Goal: Task Accomplishment & Management: Use online tool/utility

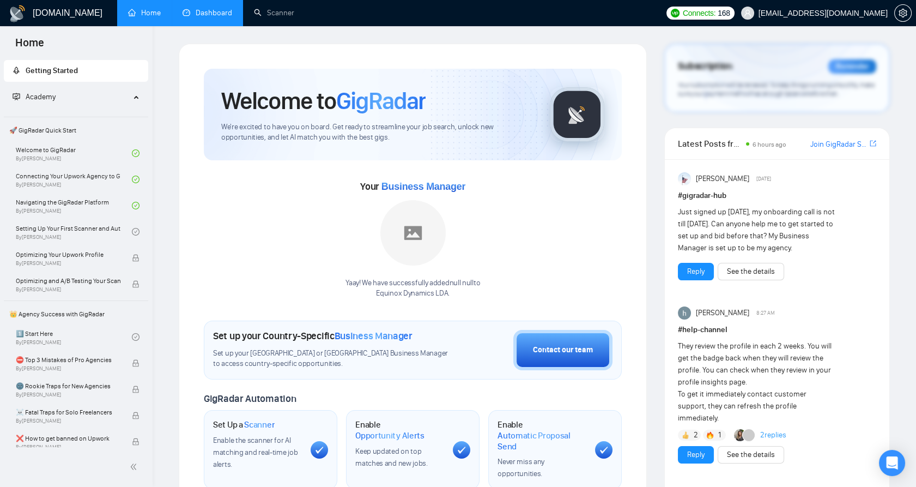
click at [209, 9] on link "Dashboard" at bounding box center [208, 12] width 50 height 9
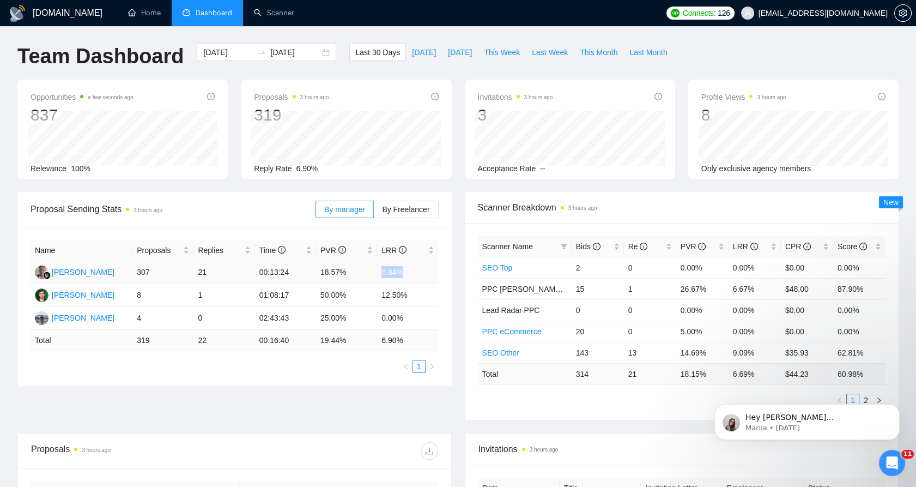
click at [406, 267] on tr "[PERSON_NAME] 307 21 00:13:24 18.57% 6.84%" at bounding box center [235, 272] width 408 height 23
drag, startPoint x: 406, startPoint y: 267, endPoint x: 302, endPoint y: 295, distance: 107.3
click at [300, 294] on td "01:08:17" at bounding box center [285, 295] width 61 height 23
drag, startPoint x: 603, startPoint y: 262, endPoint x: 627, endPoint y: 261, distance: 24.5
click at [627, 261] on tr "SEO Top 2 0 0.00% 0.00% $0.00 0.00%" at bounding box center [682, 267] width 408 height 21
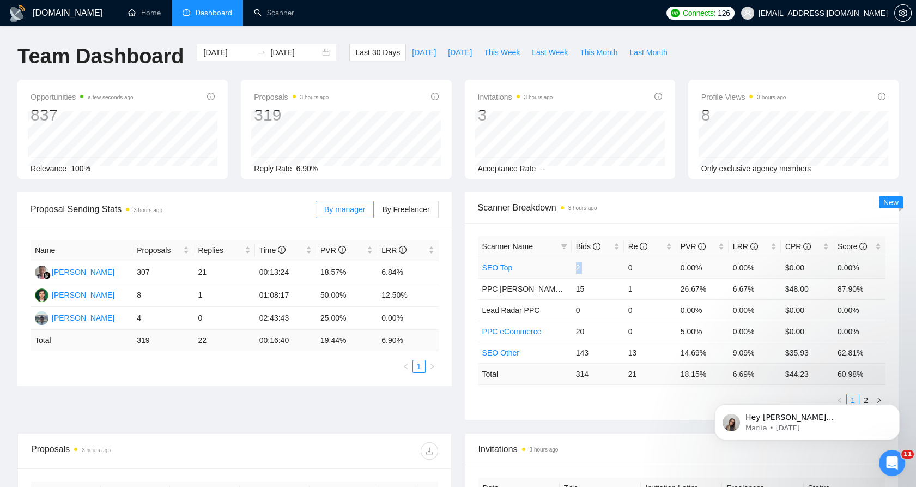
drag, startPoint x: 627, startPoint y: 261, endPoint x: 622, endPoint y: 275, distance: 15.2
click at [614, 270] on td "2" at bounding box center [598, 267] width 52 height 21
click at [143, 17] on link "Home" at bounding box center [144, 12] width 33 height 9
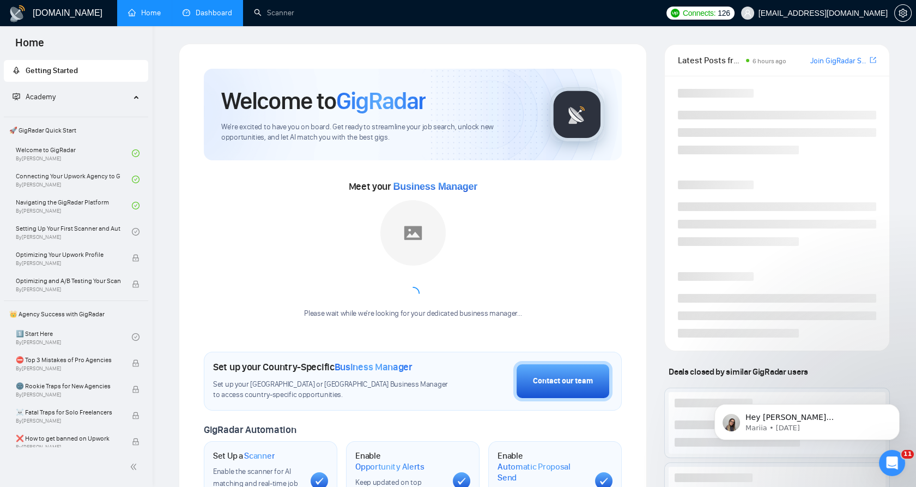
click at [212, 8] on link "Dashboard" at bounding box center [208, 12] width 50 height 9
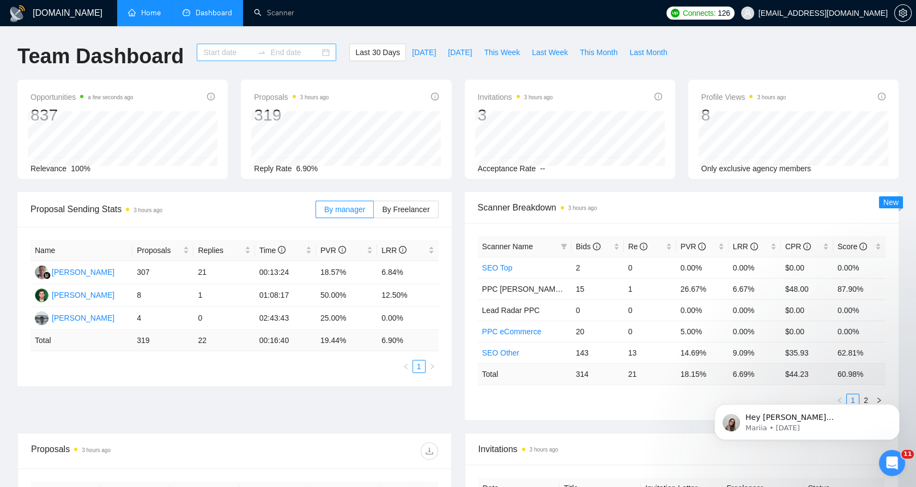
type input "[DATE]"
click at [160, 16] on link "Home" at bounding box center [144, 12] width 33 height 9
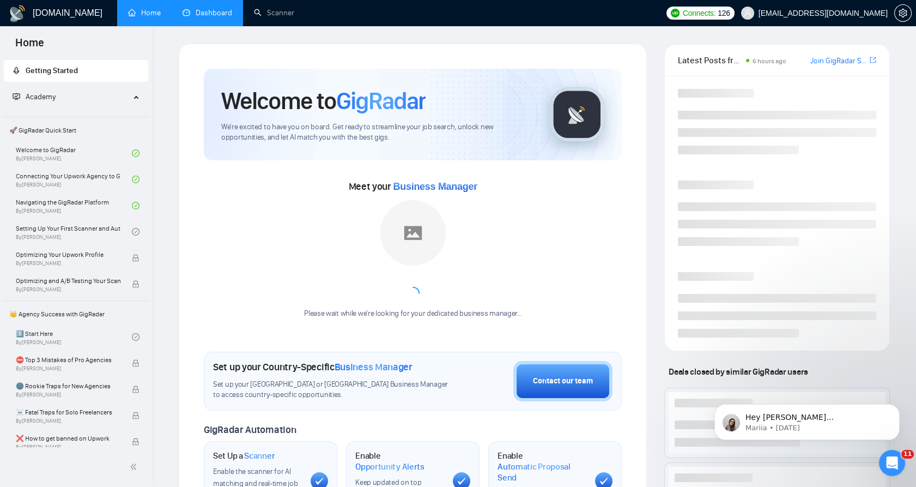
click at [184, 15] on link "Dashboard" at bounding box center [208, 12] width 50 height 9
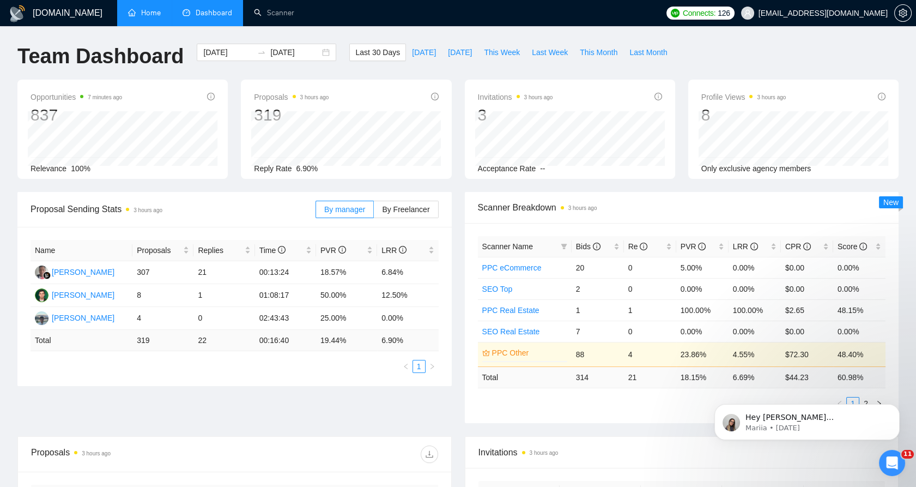
click at [161, 9] on link "Home" at bounding box center [144, 12] width 33 height 9
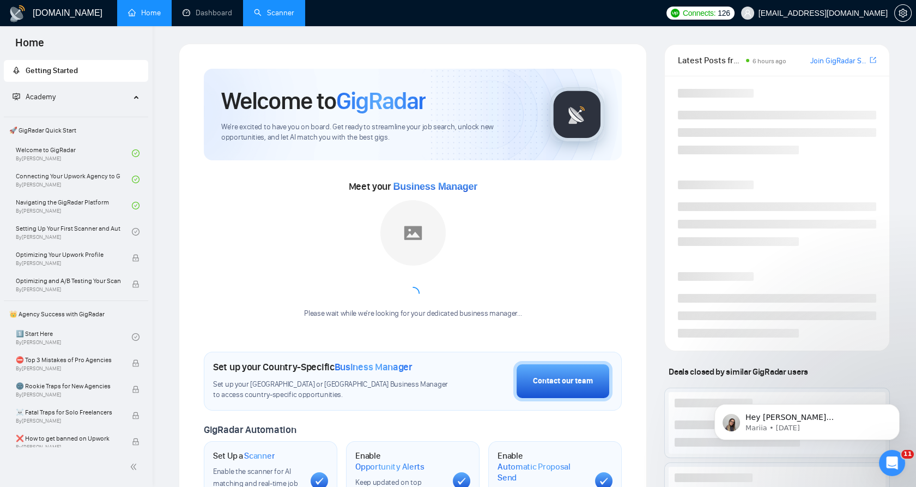
click at [254, 11] on link "Scanner" at bounding box center [274, 12] width 40 height 9
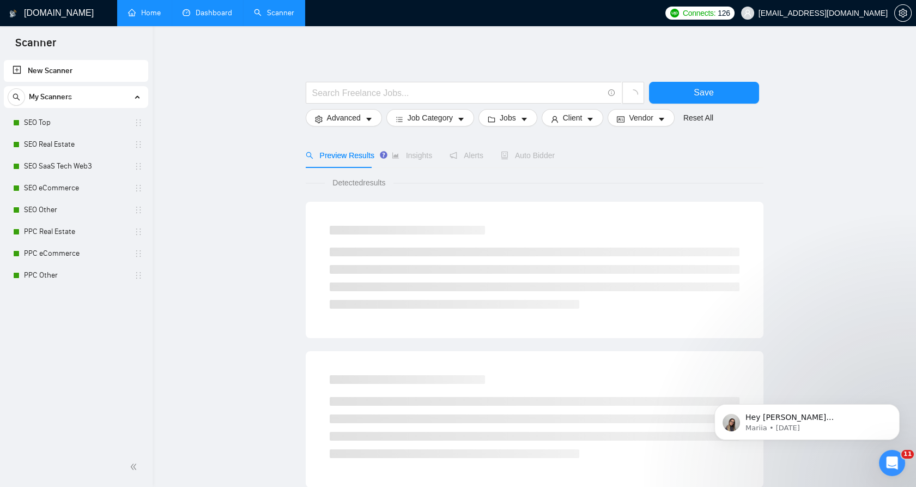
drag, startPoint x: 227, startPoint y: 16, endPoint x: 234, endPoint y: 0, distance: 17.8
click at [227, 16] on link "Dashboard" at bounding box center [208, 12] width 50 height 9
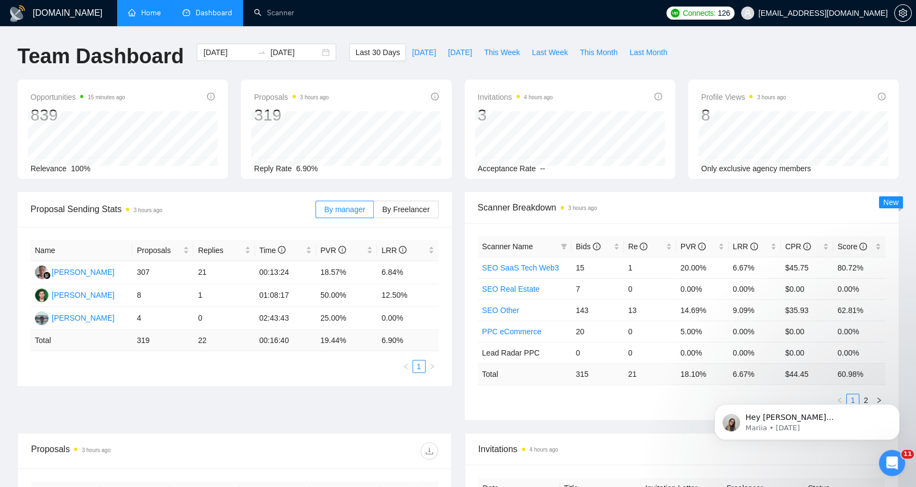
click at [153, 13] on link "Home" at bounding box center [144, 12] width 33 height 9
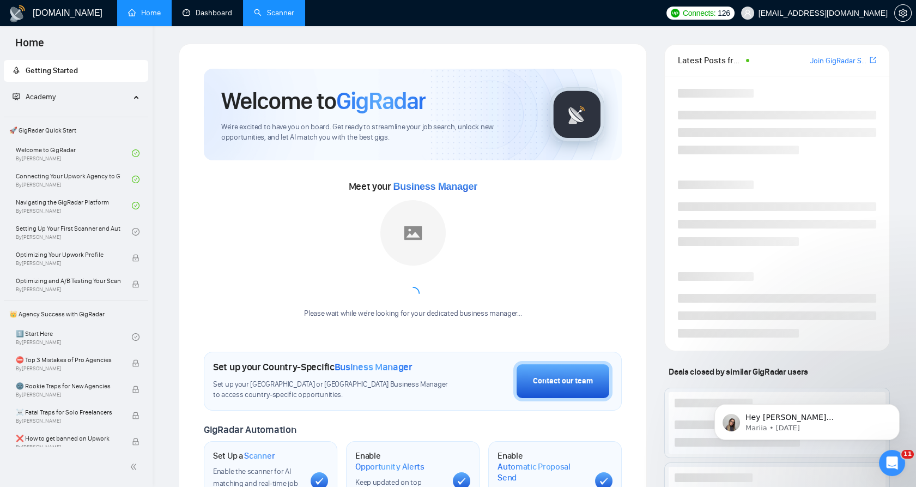
drag, startPoint x: 234, startPoint y: 18, endPoint x: 246, endPoint y: 14, distance: 12.2
click at [232, 17] on link "Dashboard" at bounding box center [208, 12] width 50 height 9
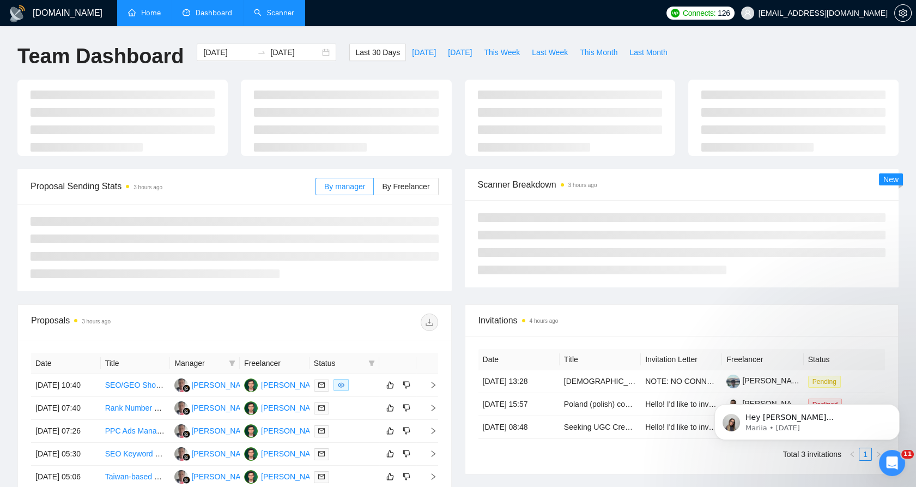
click at [254, 14] on link "Scanner" at bounding box center [274, 12] width 40 height 9
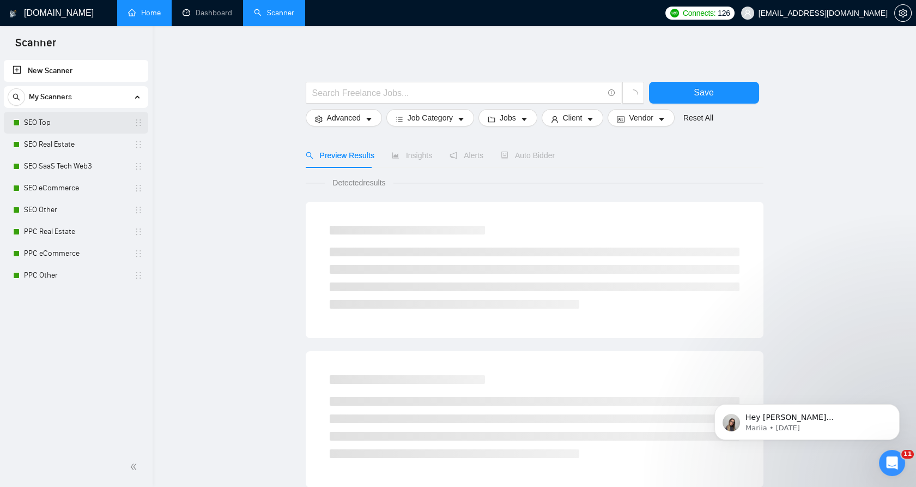
click at [70, 129] on link "SEO Top" at bounding box center [76, 123] width 104 height 22
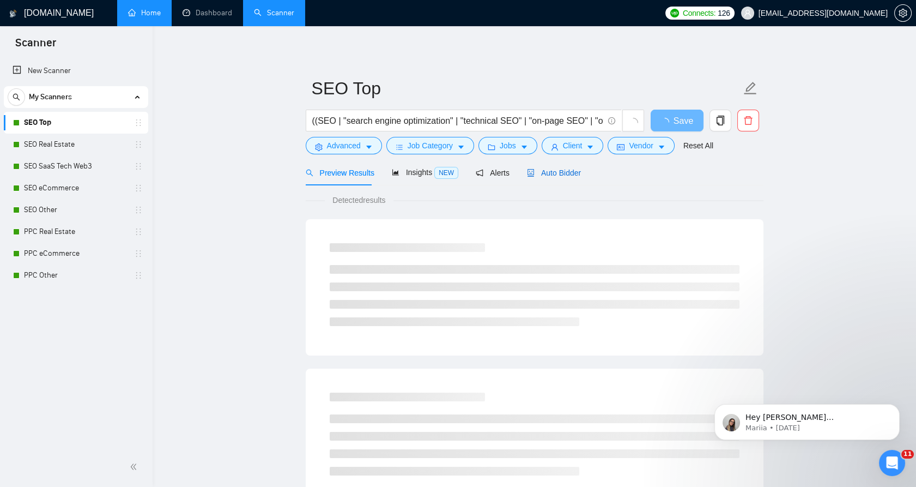
click at [569, 174] on span "Auto Bidder" at bounding box center [554, 172] width 54 height 9
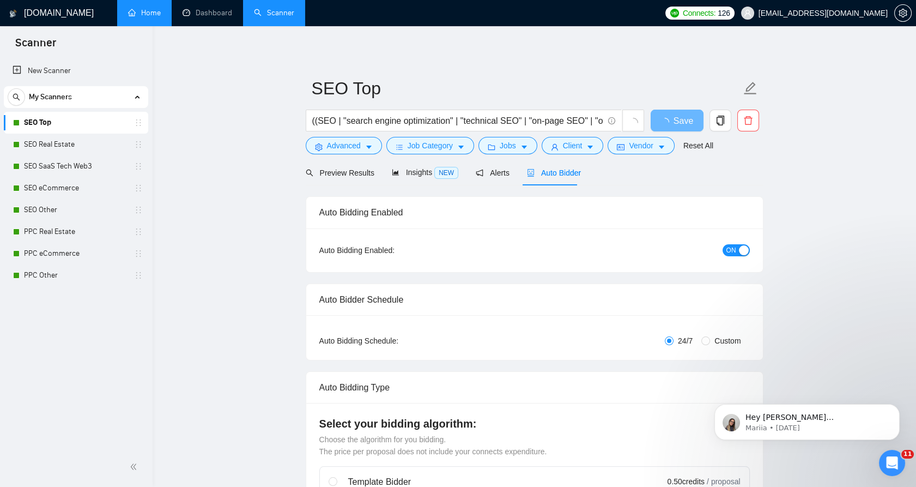
checkbox input "true"
click at [557, 143] on button "Client" at bounding box center [573, 145] width 62 height 17
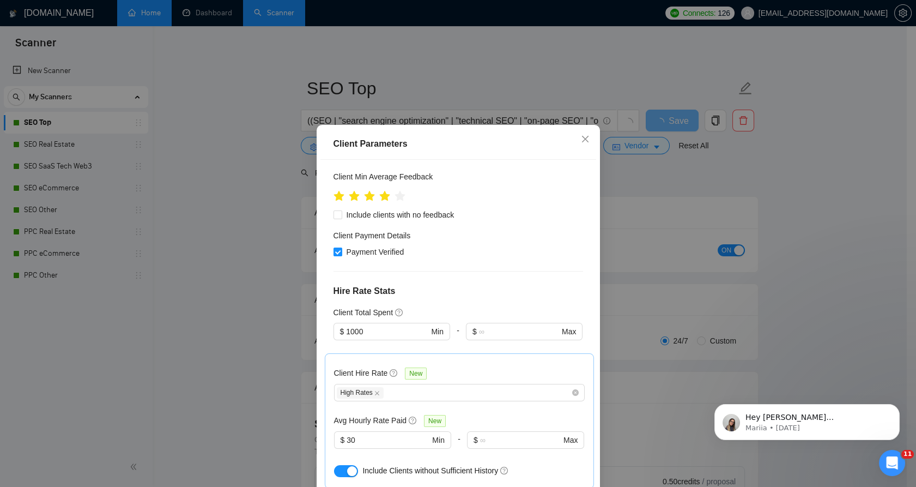
scroll to position [181, 0]
click at [658, 220] on div "Client Parameters Client Location Include Client Countries Select Exclude Clien…" at bounding box center [458, 243] width 916 height 487
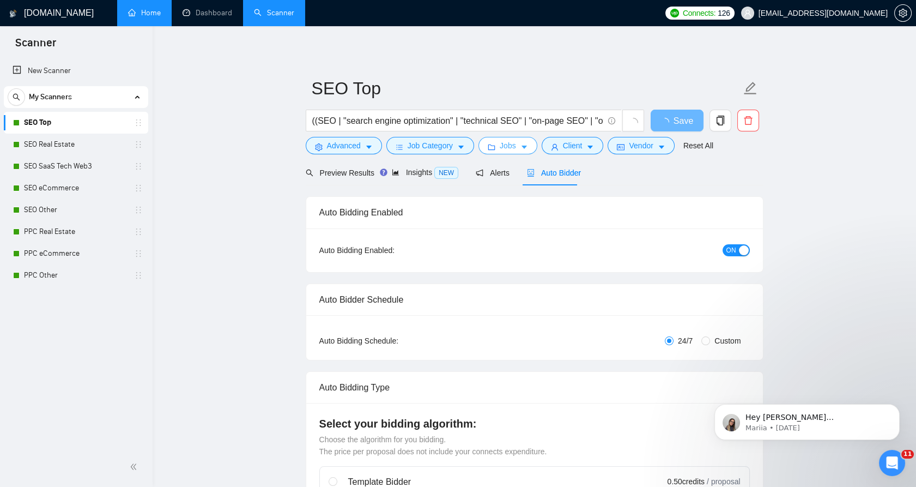
click at [510, 147] on span "Jobs" at bounding box center [508, 145] width 16 height 12
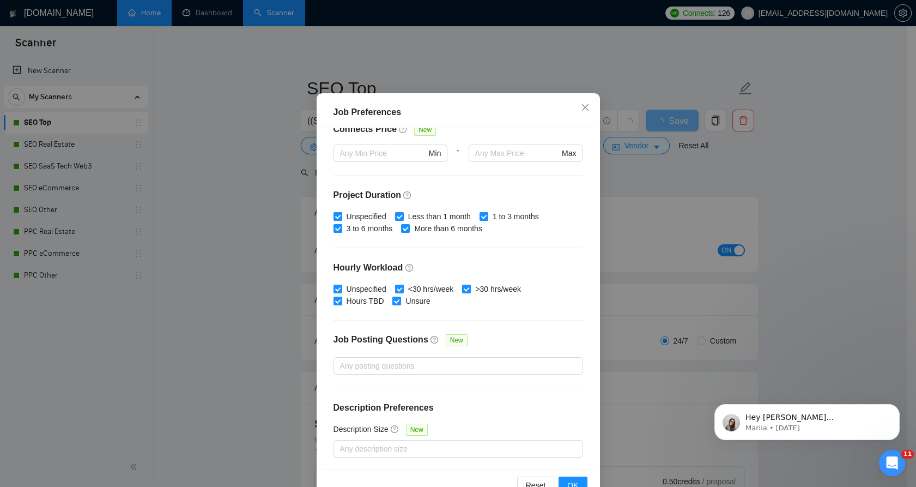
scroll to position [61, 0]
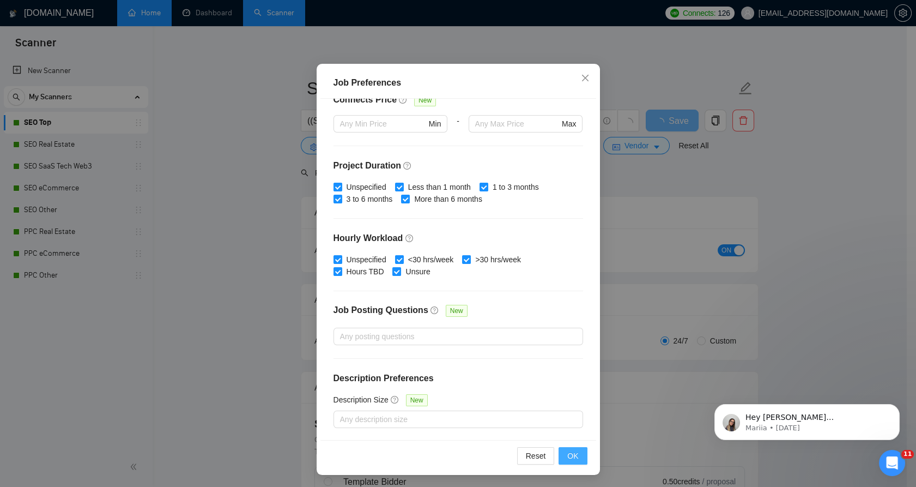
click at [580, 452] on button "OK" at bounding box center [572, 455] width 28 height 17
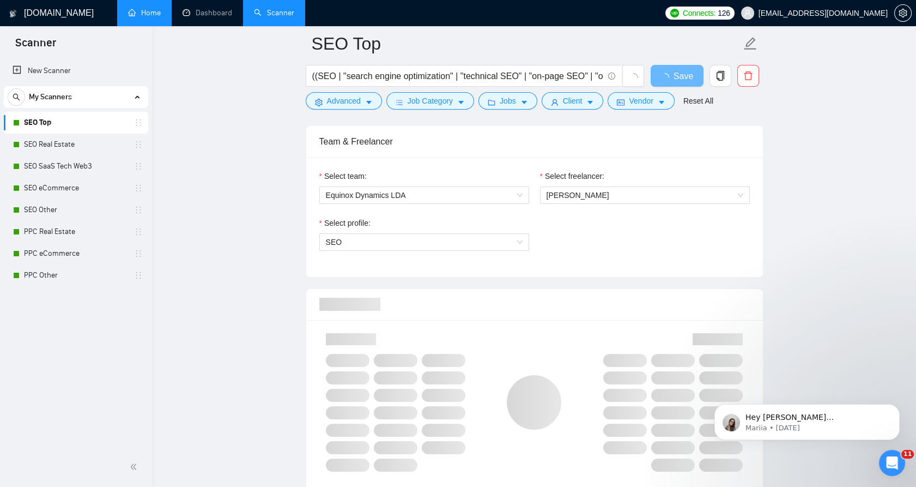
drag, startPoint x: 913, startPoint y: 118, endPoint x: 922, endPoint y: 120, distance: 9.5
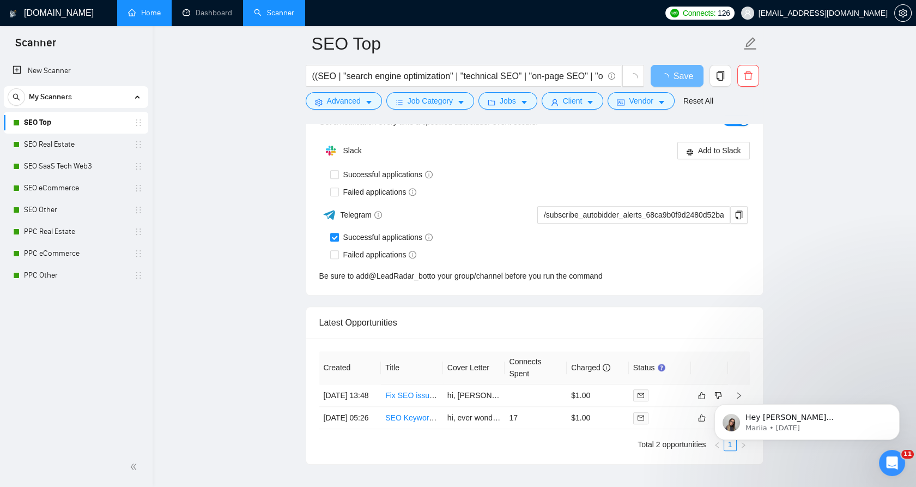
scroll to position [2664, 0]
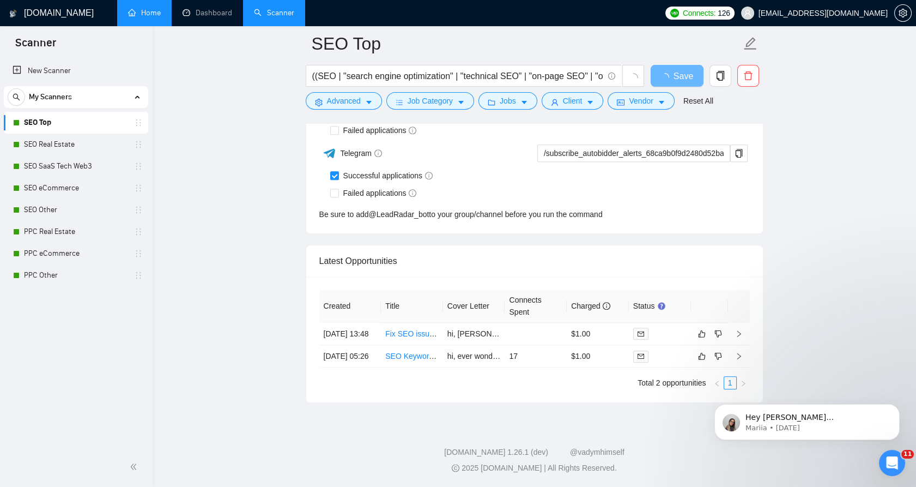
drag, startPoint x: 63, startPoint y: 147, endPoint x: 153, endPoint y: 138, distance: 90.3
click at [63, 147] on link "SEO Real Estate" at bounding box center [76, 144] width 104 height 22
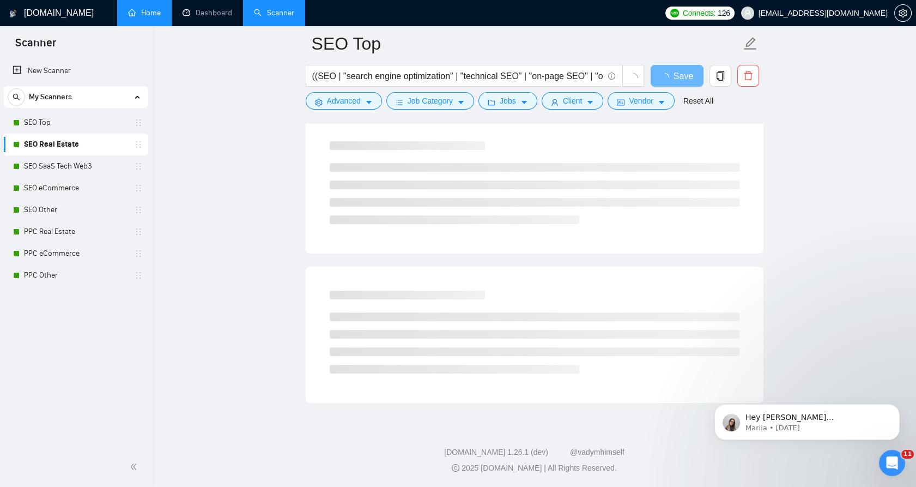
scroll to position [558, 0]
click at [493, 101] on button "Jobs" at bounding box center [507, 100] width 59 height 17
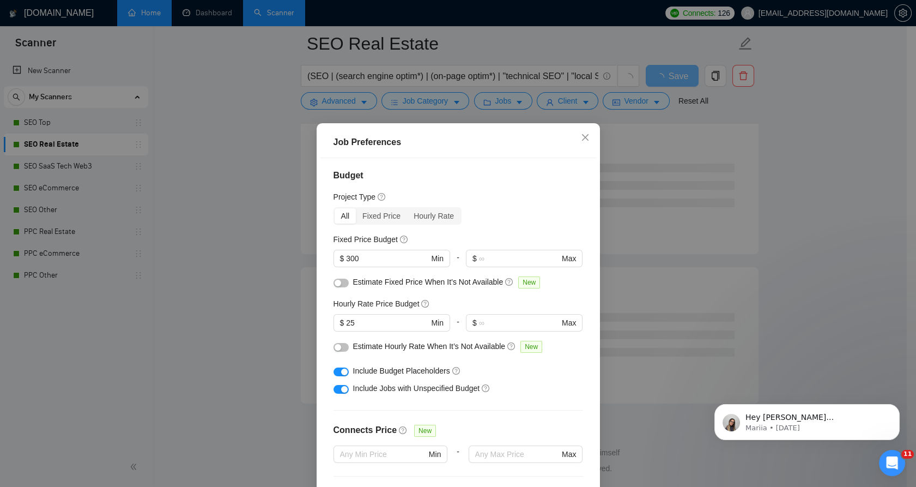
scroll to position [0, 0]
click at [381, 262] on input "300" at bounding box center [387, 260] width 82 height 12
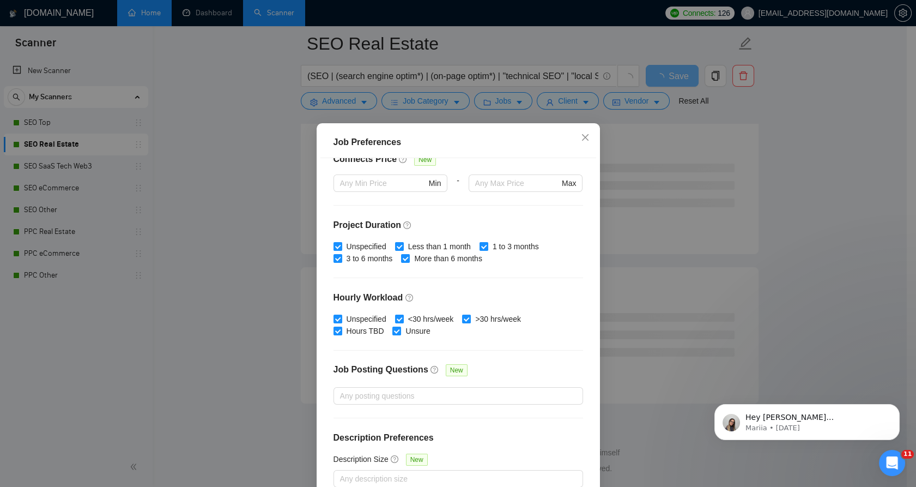
scroll to position [61, 0]
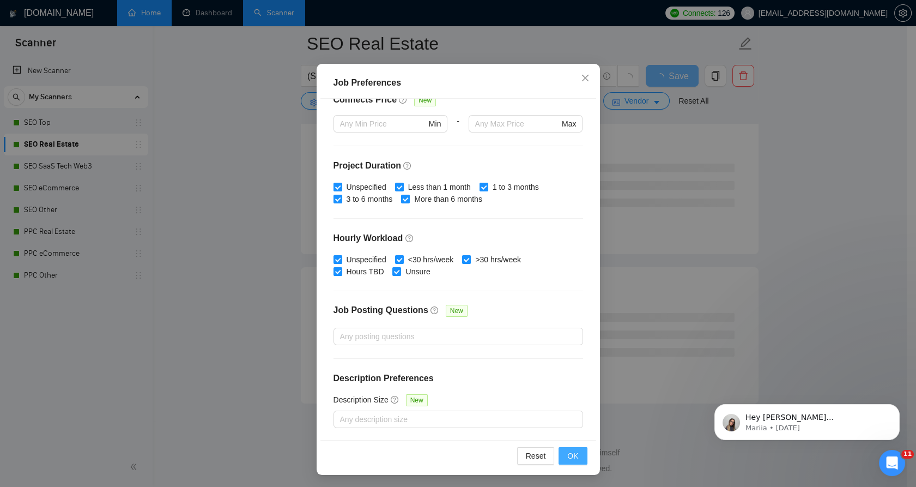
type input "500"
click at [575, 458] on button "OK" at bounding box center [572, 455] width 28 height 17
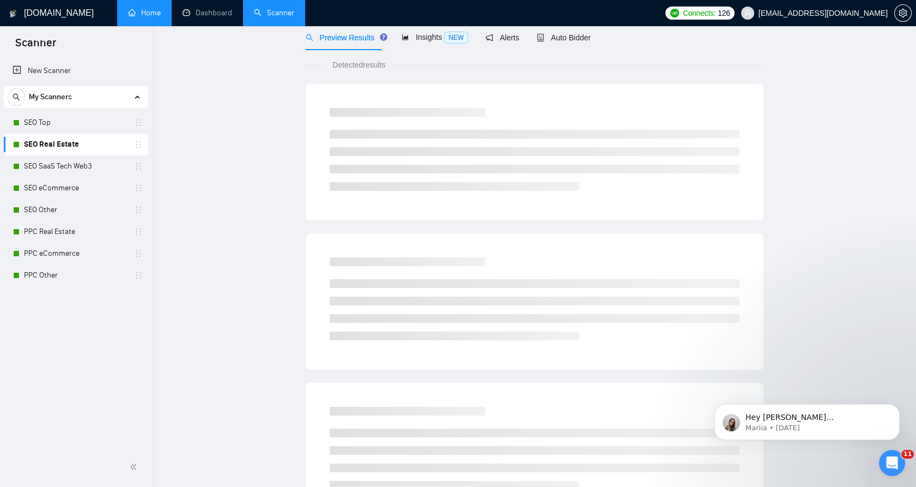
scroll to position [0, 0]
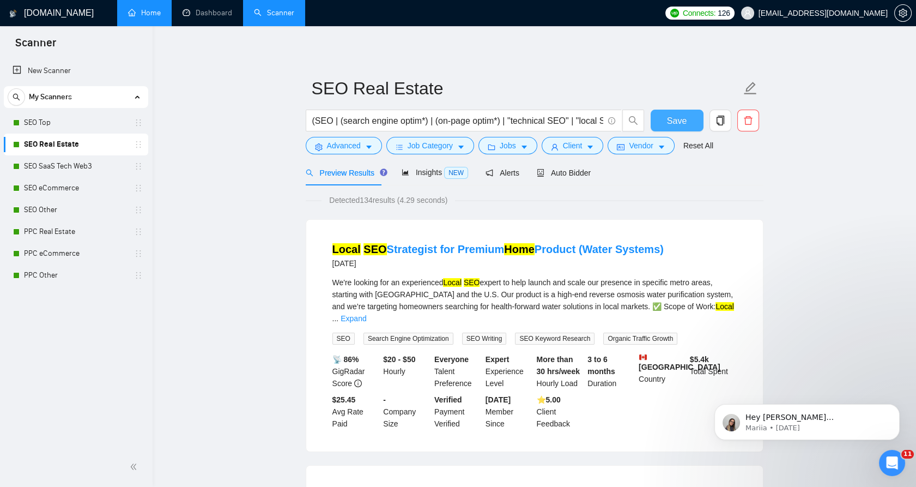
click at [671, 119] on span "Save" at bounding box center [677, 121] width 20 height 14
click at [57, 165] on link "SEO SaaS Tech Web3" at bounding box center [76, 166] width 104 height 22
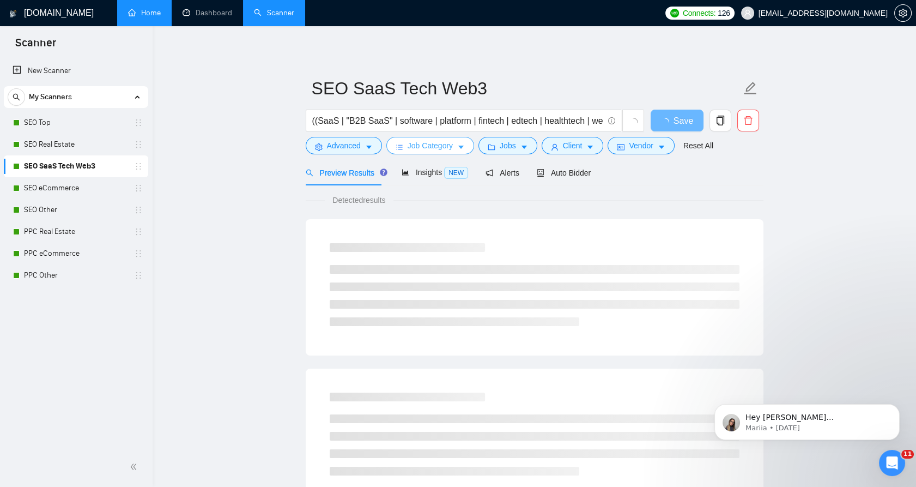
click at [445, 148] on span "Job Category" at bounding box center [430, 145] width 45 height 12
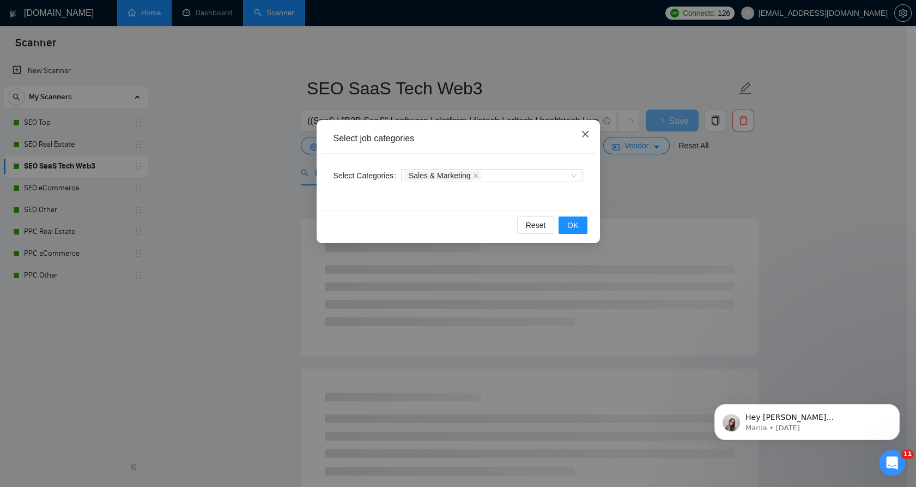
drag, startPoint x: 602, startPoint y: 143, endPoint x: 588, endPoint y: 135, distance: 15.9
click at [600, 143] on div "Select job categories Select Categories Sales & Marketing Reset OK" at bounding box center [458, 243] width 916 height 487
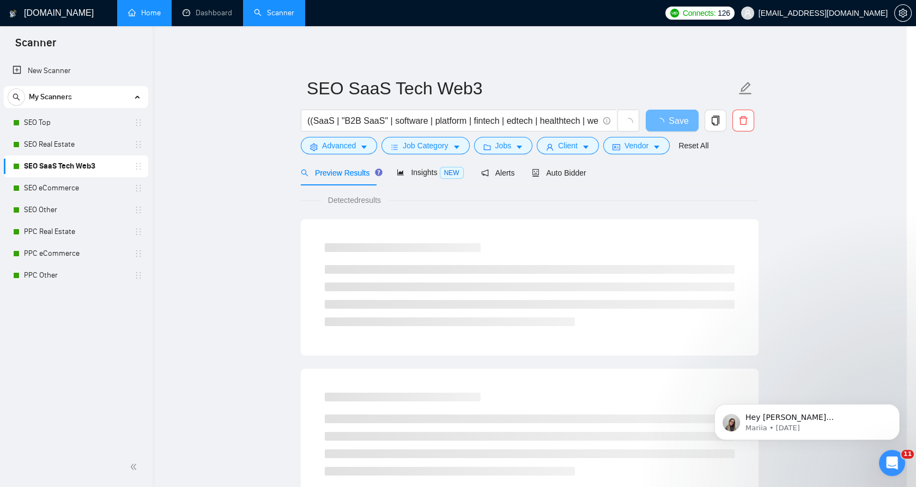
click at [588, 135] on div "Select job categories Select Categories Sales & Marketing Reset OK" at bounding box center [458, 243] width 916 height 487
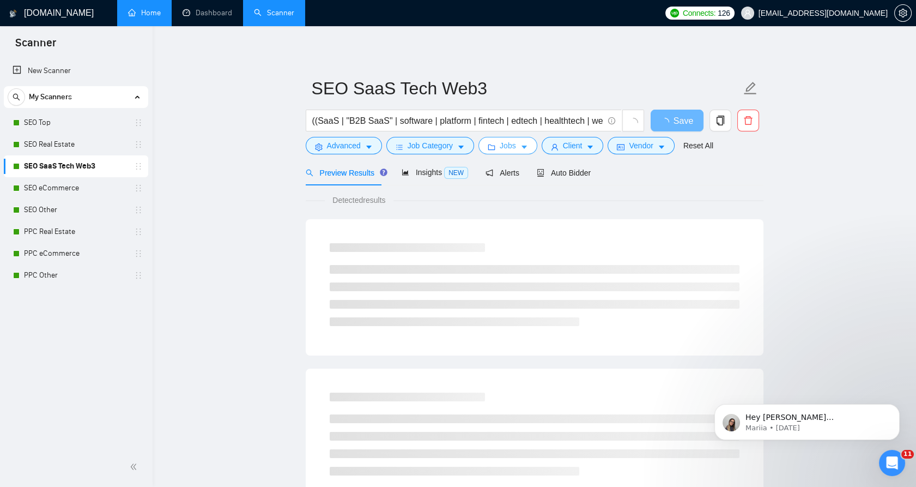
click at [513, 149] on button "Jobs" at bounding box center [507, 145] width 59 height 17
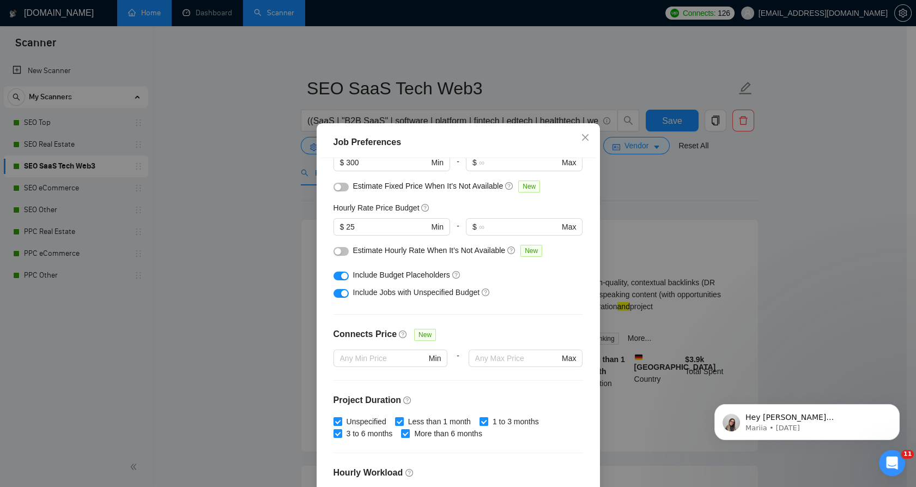
scroll to position [92, 0]
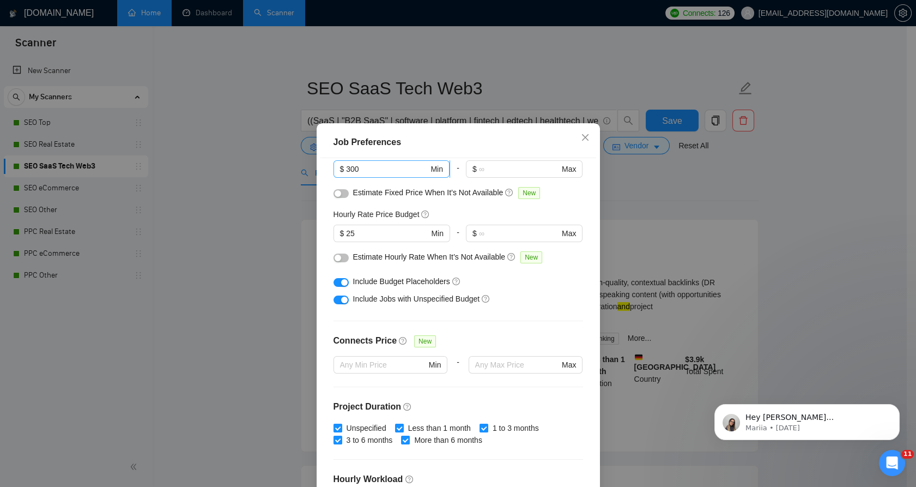
click at [349, 175] on input "300" at bounding box center [387, 169] width 82 height 12
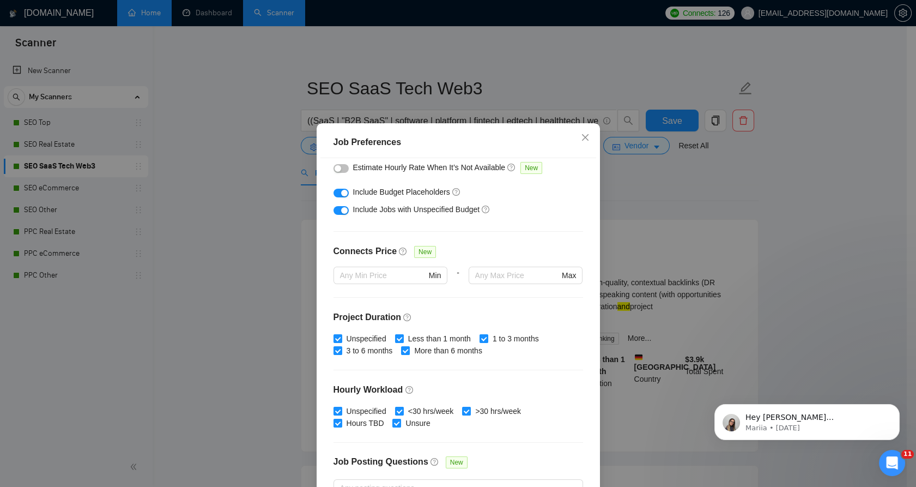
scroll to position [273, 0]
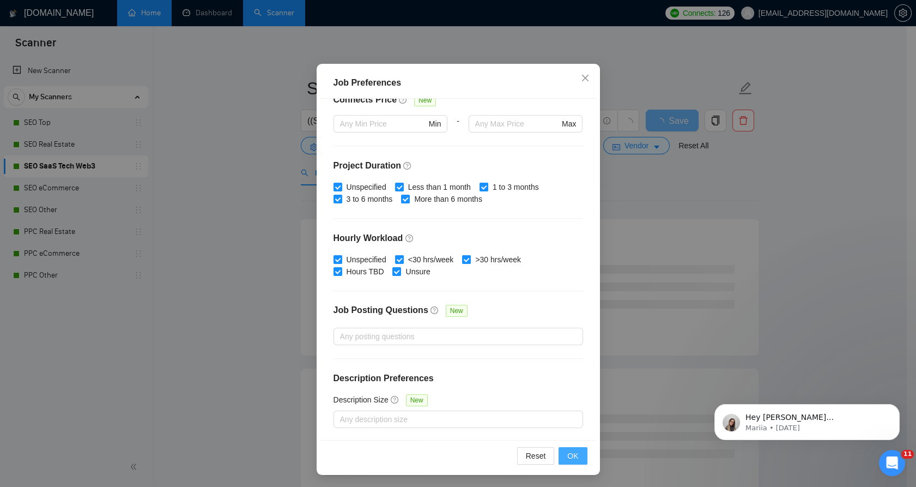
type input "500"
click at [575, 453] on button "OK" at bounding box center [572, 455] width 28 height 17
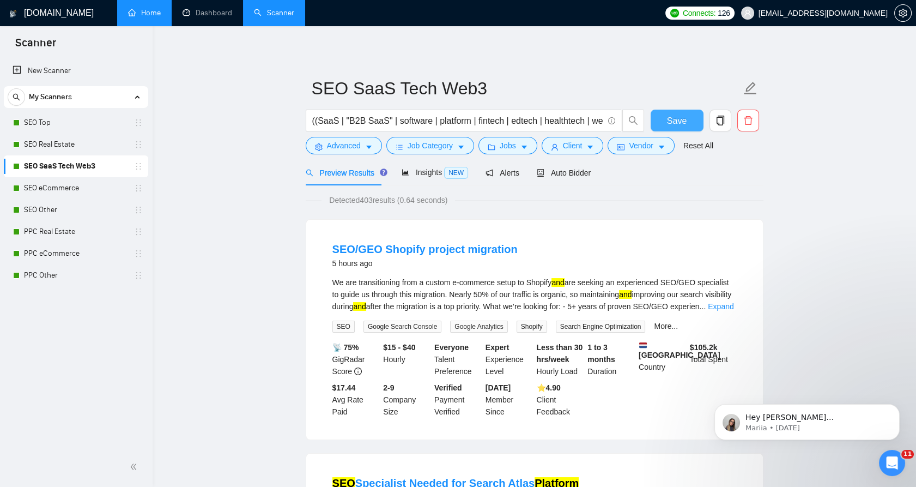
click at [671, 122] on span "Save" at bounding box center [677, 121] width 20 height 14
click at [88, 192] on link "SEO eCommerce" at bounding box center [76, 188] width 104 height 22
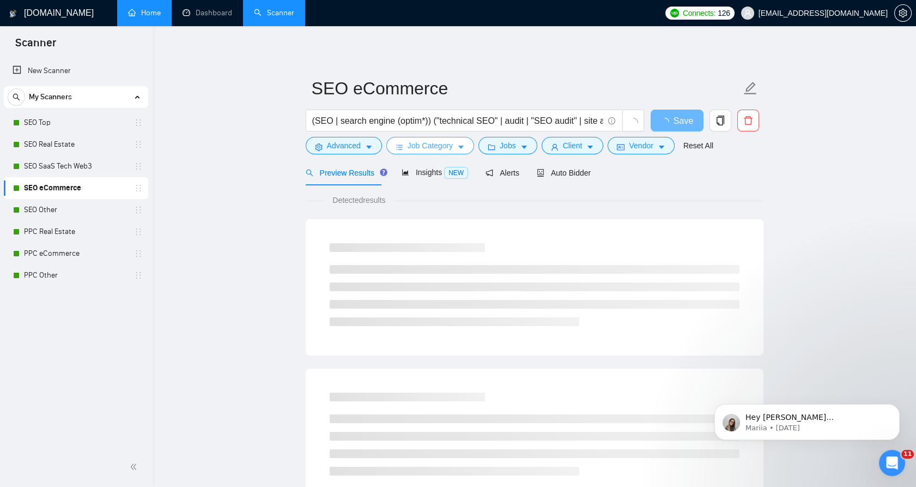
click at [429, 143] on span "Job Category" at bounding box center [430, 145] width 45 height 12
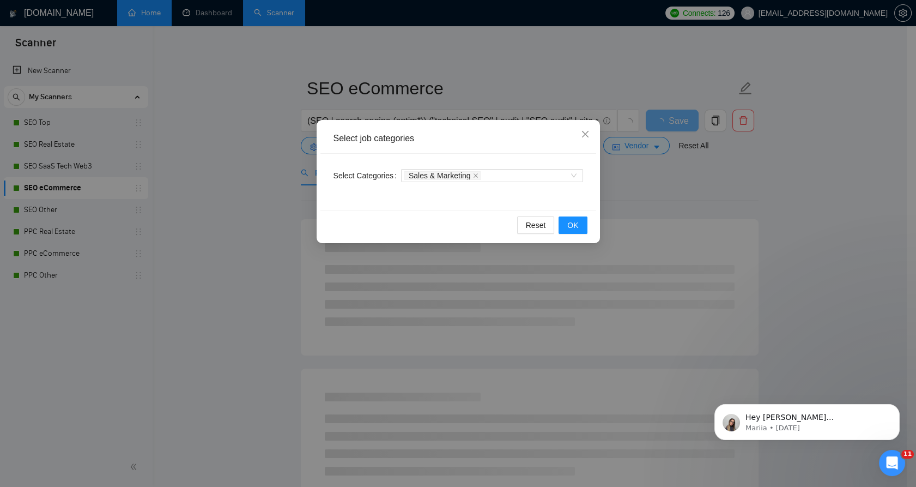
click at [691, 167] on div "Select job categories Select Categories Sales & Marketing Reset OK" at bounding box center [458, 243] width 916 height 487
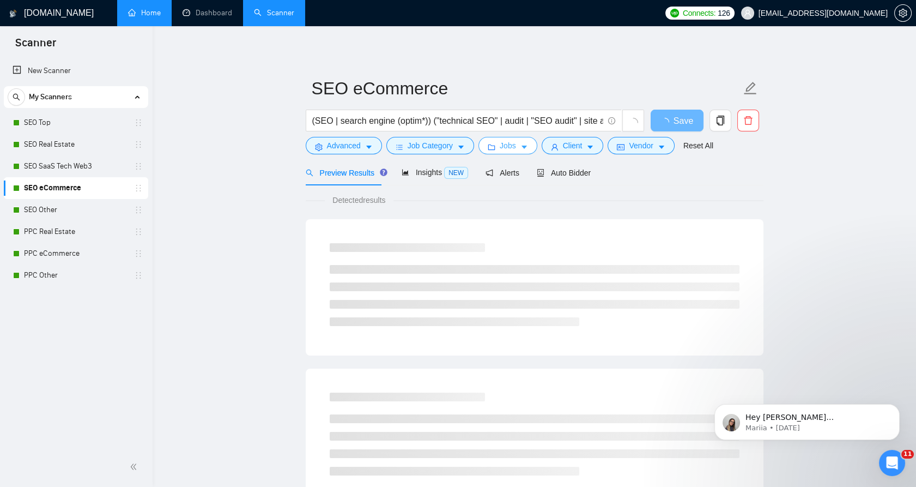
click at [491, 144] on icon "folder" at bounding box center [492, 147] width 8 height 8
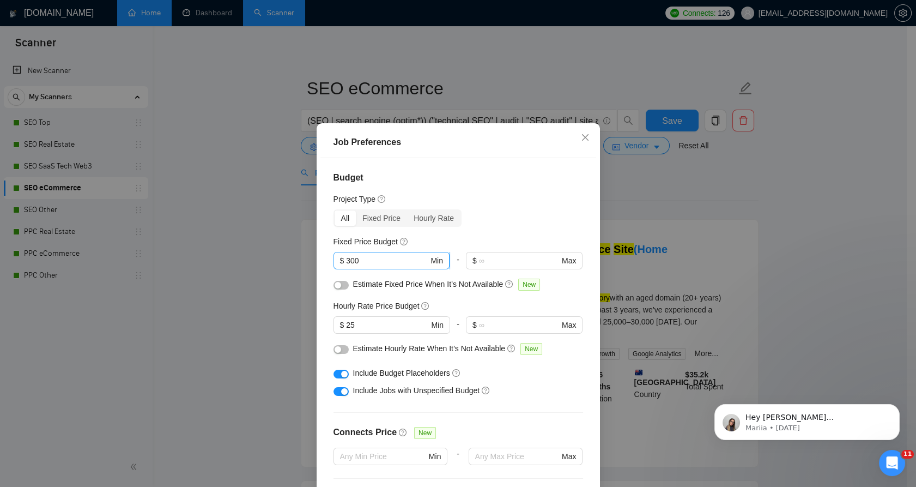
click at [340, 265] on span "$" at bounding box center [342, 260] width 4 height 12
click at [340, 262] on span "$" at bounding box center [342, 260] width 4 height 12
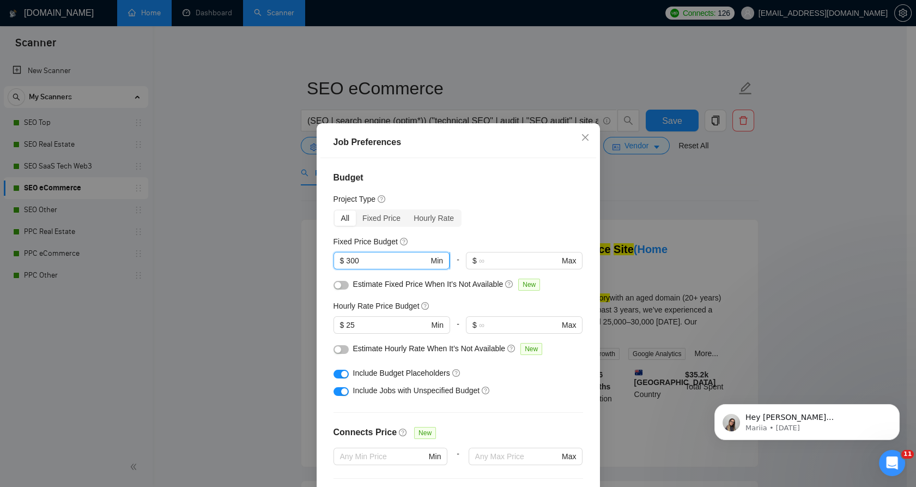
click at [346, 262] on input "300" at bounding box center [387, 260] width 82 height 12
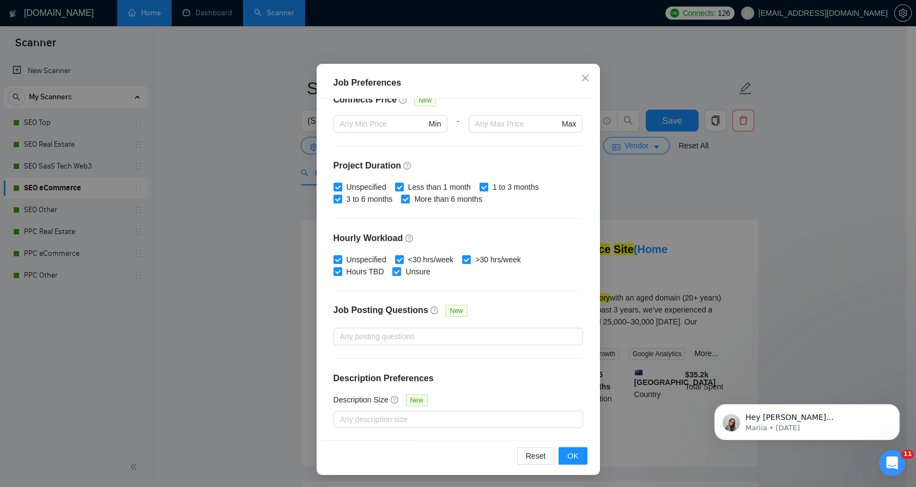
scroll to position [61, 0]
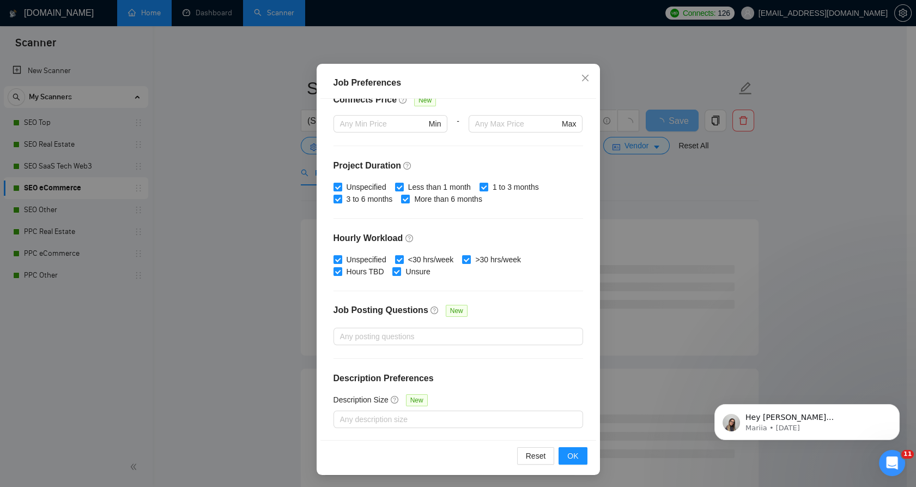
type input "500"
click at [582, 452] on div "Reset OK" at bounding box center [458, 455] width 276 height 31
click at [574, 456] on button "OK" at bounding box center [572, 455] width 28 height 17
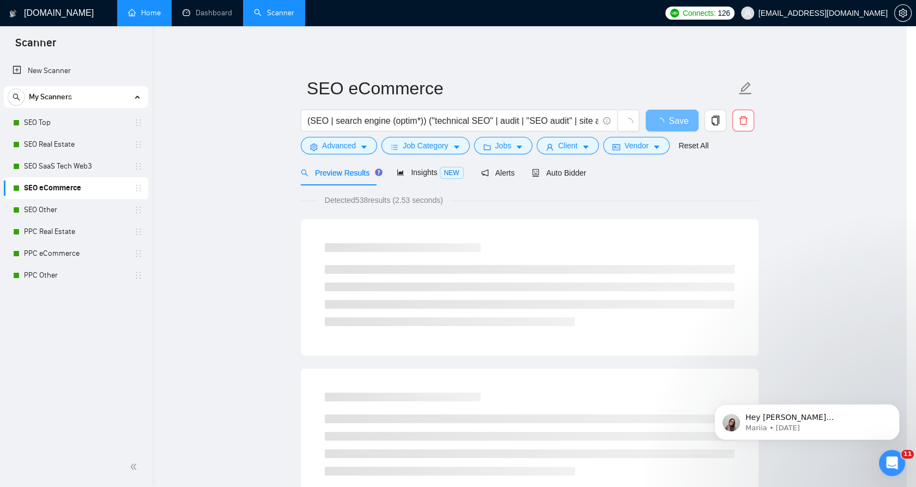
scroll to position [2, 0]
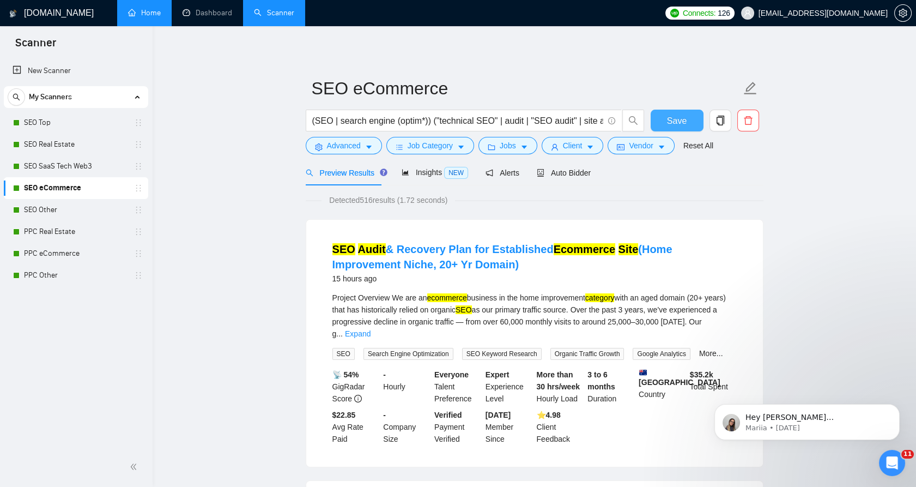
click at [680, 118] on span "Save" at bounding box center [677, 121] width 20 height 14
click at [71, 211] on link "SEO Other" at bounding box center [76, 210] width 104 height 22
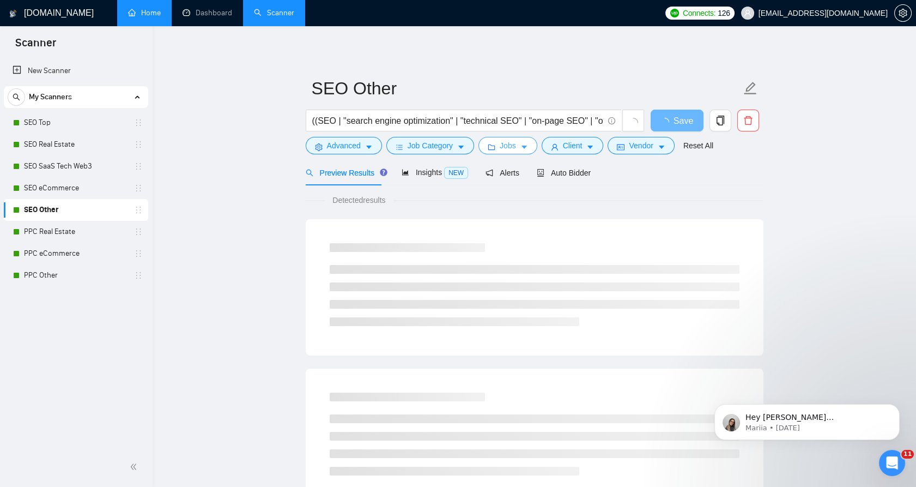
click at [491, 144] on icon "folder" at bounding box center [492, 147] width 8 height 8
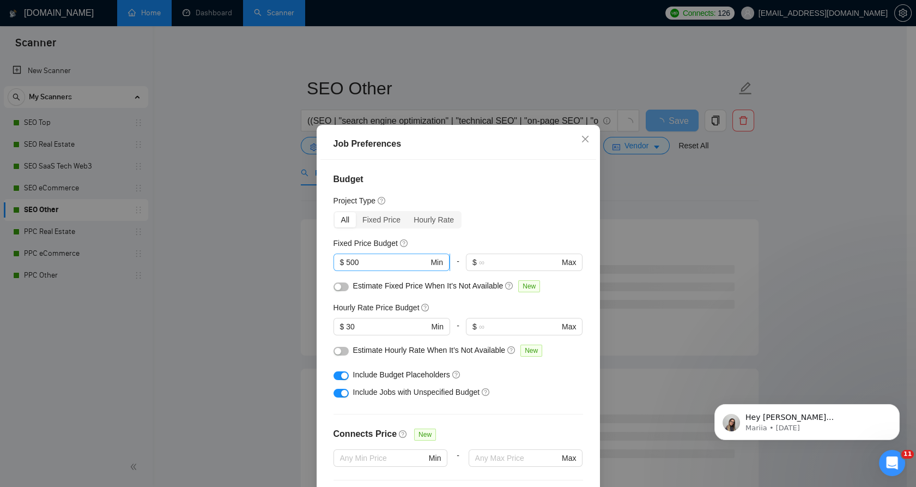
click at [382, 263] on input "500" at bounding box center [387, 262] width 82 height 12
click at [660, 278] on div "Job Preferences Budget Project Type All Fixed Price Hourly Rate Fixed Price Bud…" at bounding box center [458, 243] width 916 height 487
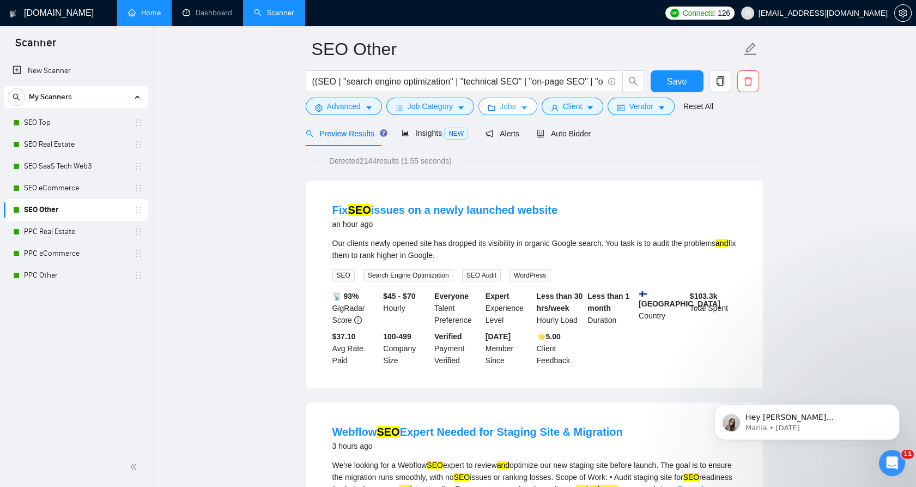
scroll to position [60, 0]
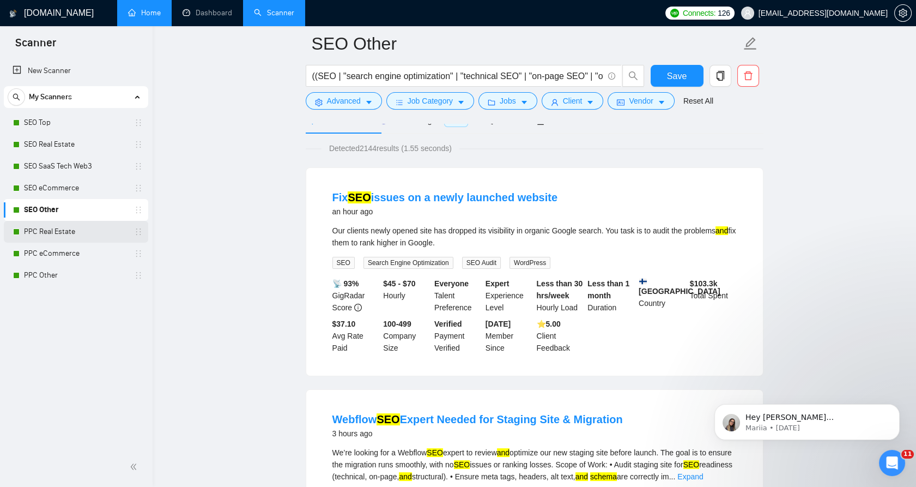
click at [103, 226] on link "PPC Real Estate" at bounding box center [76, 232] width 104 height 22
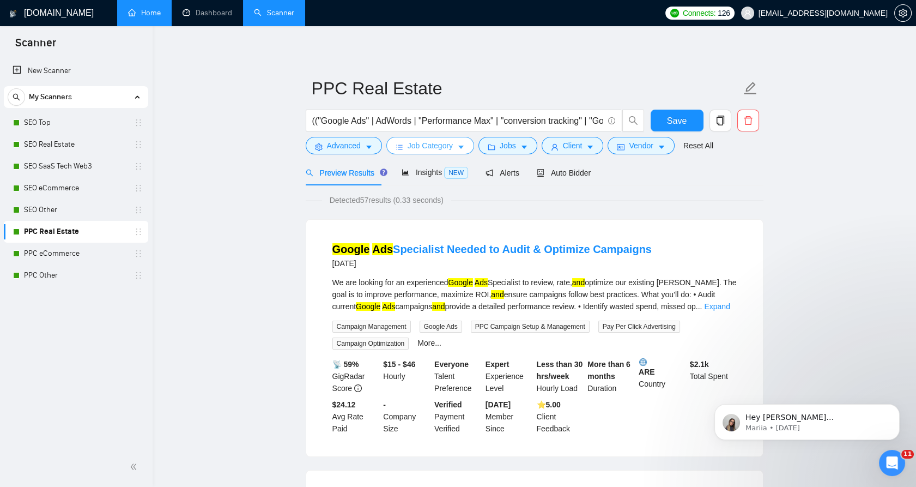
click at [448, 141] on span "Job Category" at bounding box center [430, 145] width 45 height 12
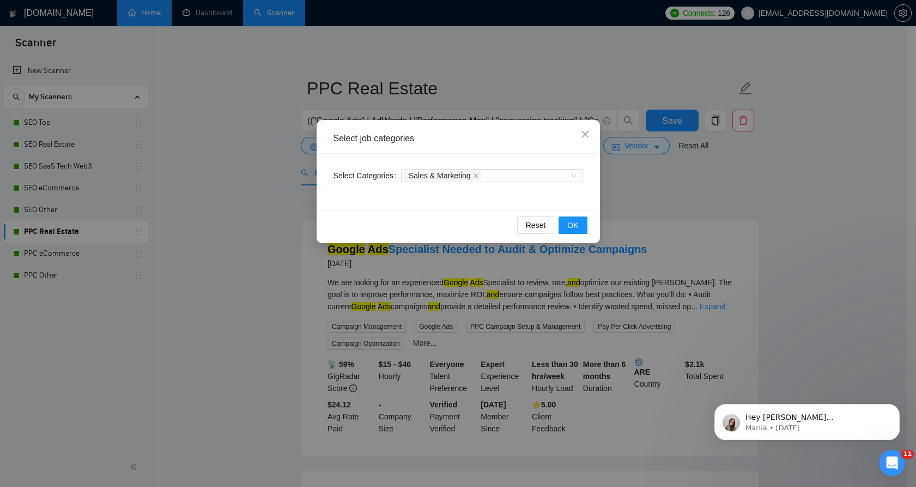
click at [673, 165] on div "Select job categories Select Categories Sales & Marketing Reset OK" at bounding box center [458, 243] width 916 height 487
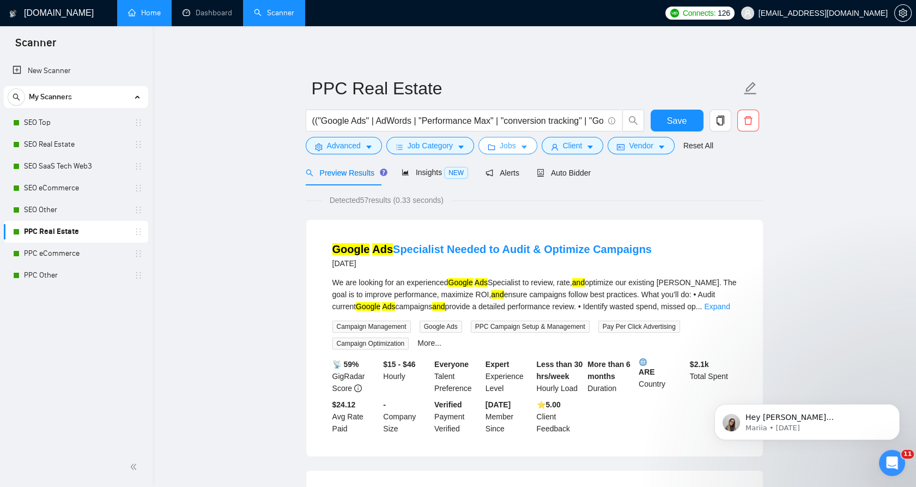
click at [510, 154] on form "PPC Real Estate (("Google Ads" | AdWords | "Performance Max" | "conversion trac…" at bounding box center [535, 115] width 458 height 89
click at [495, 148] on button "Jobs" at bounding box center [507, 145] width 59 height 17
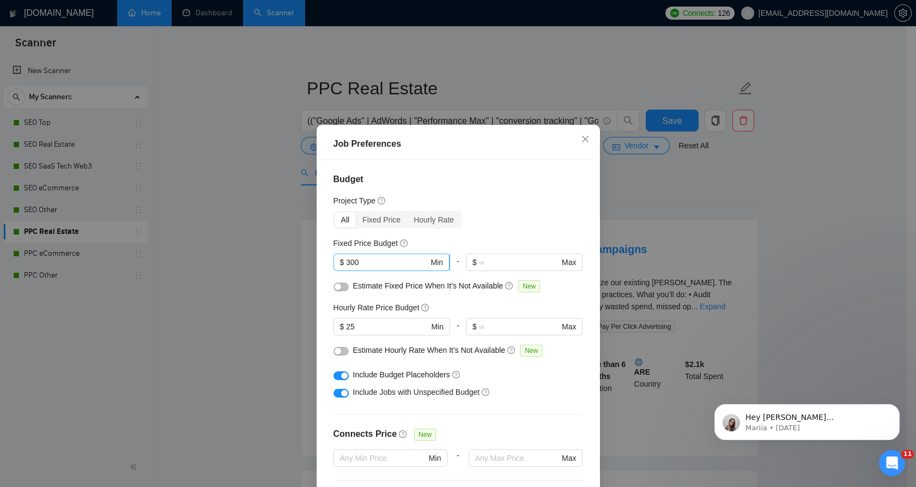
click at [353, 260] on input "300" at bounding box center [387, 262] width 82 height 12
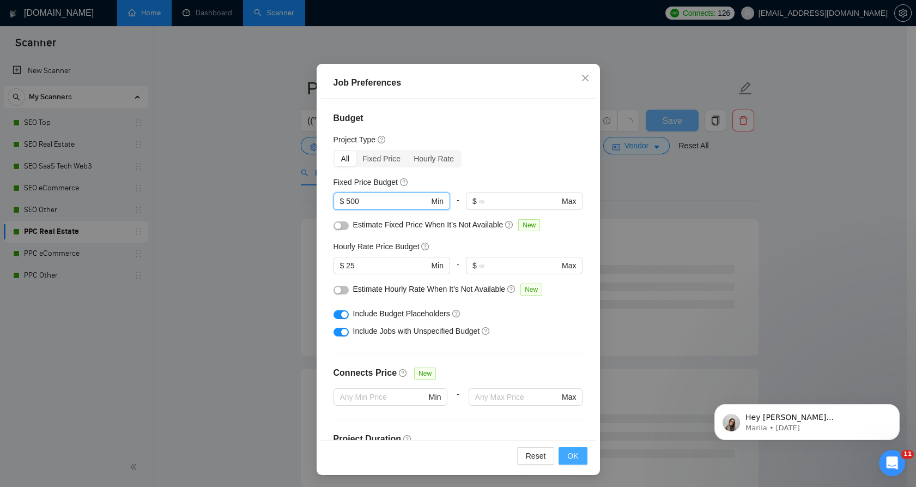
type input "500"
click at [575, 457] on button "OK" at bounding box center [572, 455] width 28 height 17
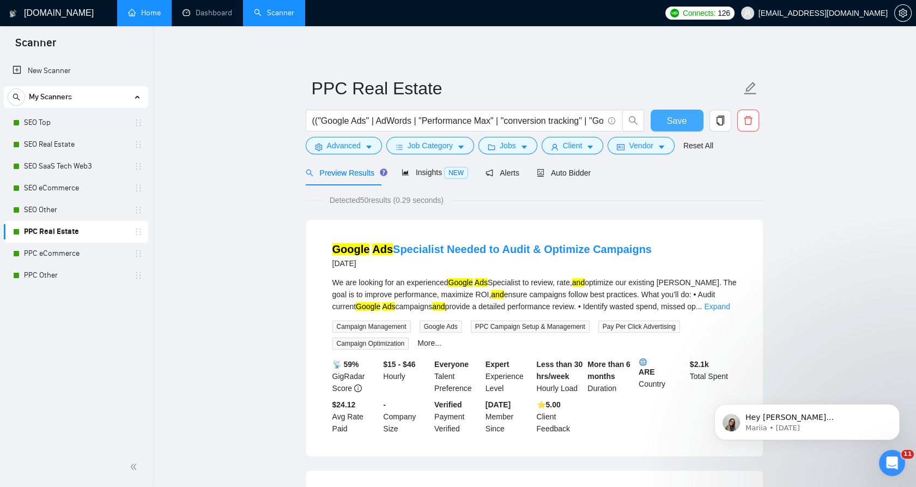
click at [679, 123] on span "Save" at bounding box center [677, 121] width 20 height 14
click at [443, 148] on span "Job Category" at bounding box center [430, 145] width 45 height 12
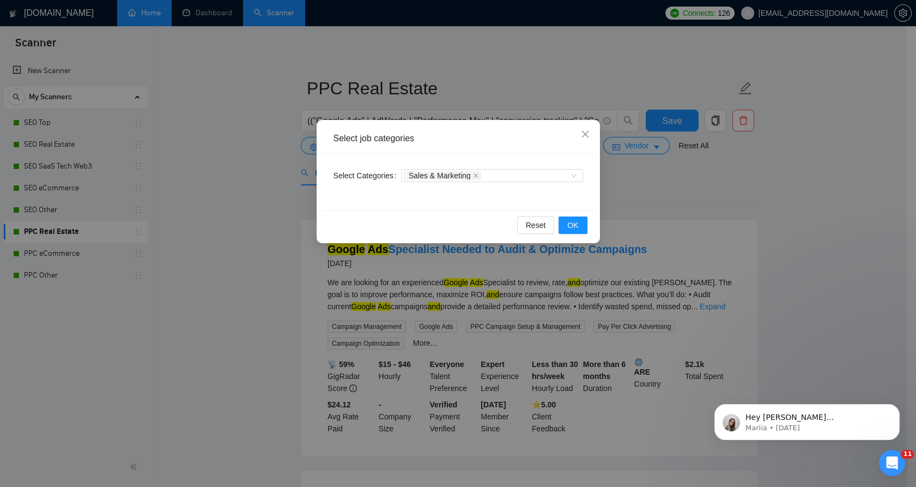
drag, startPoint x: 685, startPoint y: 174, endPoint x: 676, endPoint y: 173, distance: 9.4
click at [684, 174] on div "Select job categories Select Categories Sales & Marketing Reset OK" at bounding box center [458, 243] width 916 height 487
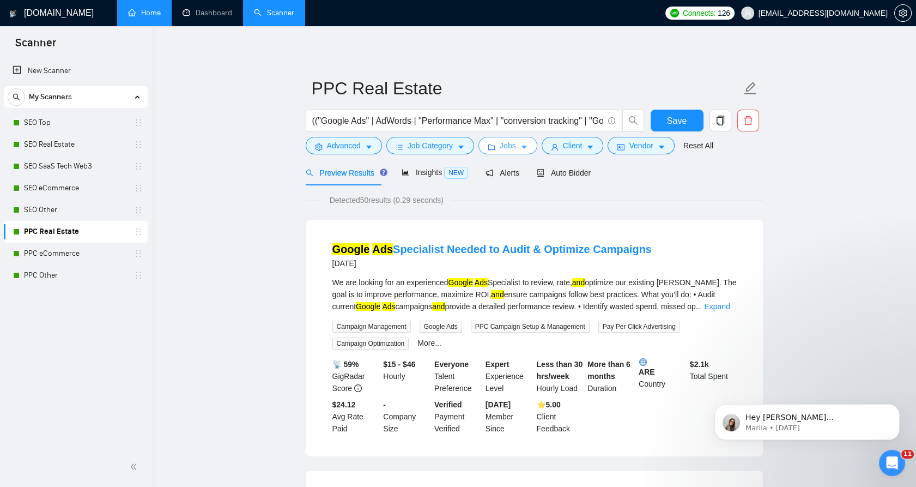
click at [515, 150] on button "Jobs" at bounding box center [507, 145] width 59 height 17
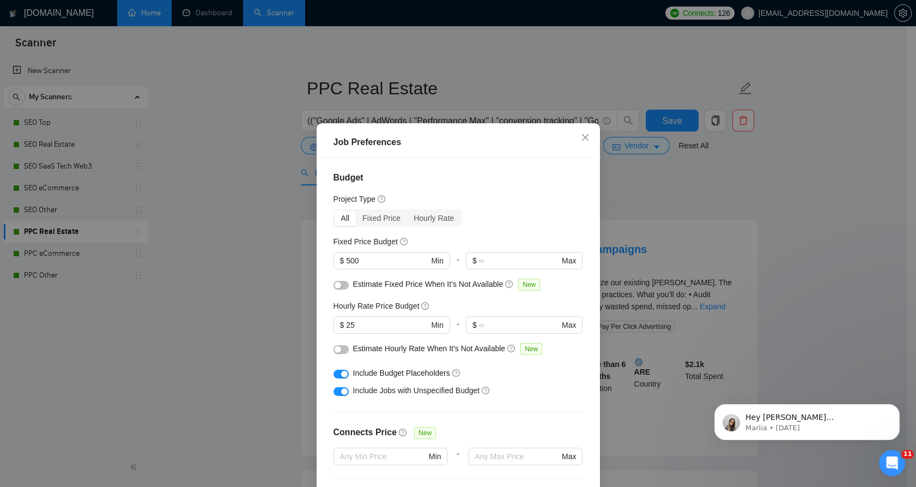
click at [302, 275] on div "Job Preferences Budget Project Type All Fixed Price Hourly Rate Fixed Price Bud…" at bounding box center [458, 243] width 916 height 487
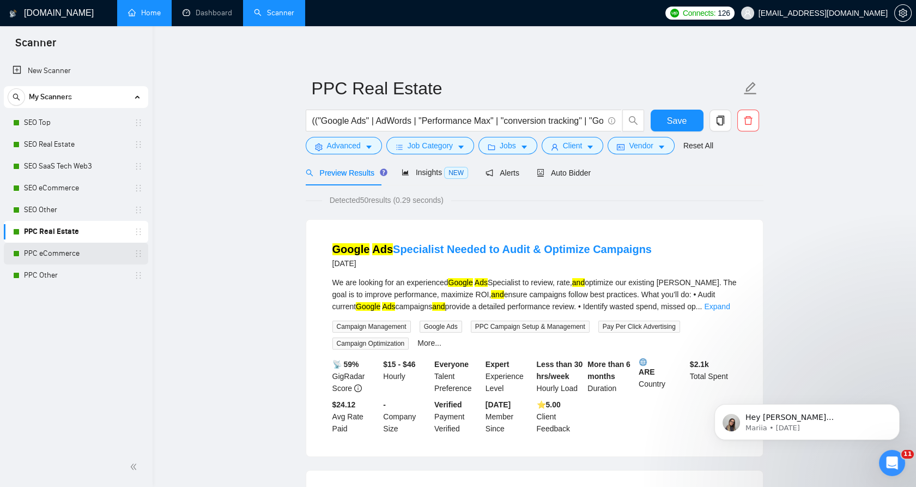
click at [118, 248] on link "PPC eCommerce" at bounding box center [76, 253] width 104 height 22
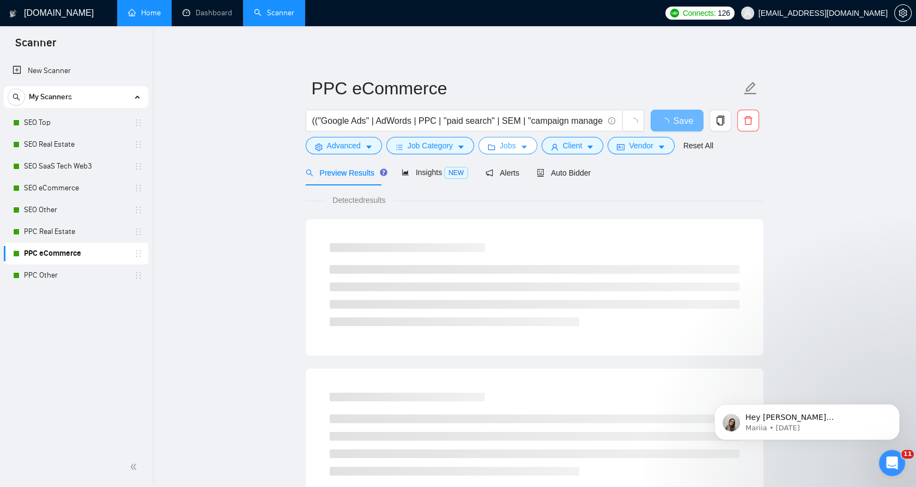
click at [506, 148] on span "Jobs" at bounding box center [508, 145] width 16 height 12
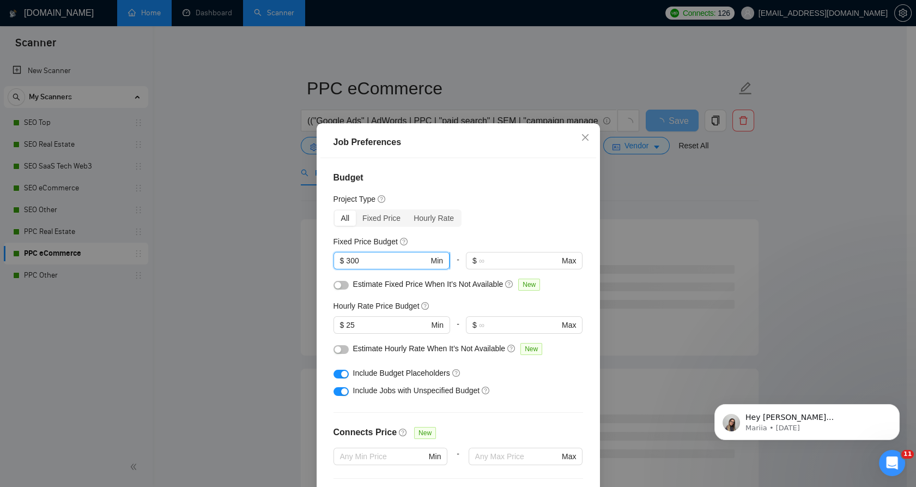
click at [383, 265] on input "300" at bounding box center [387, 260] width 82 height 12
click at [383, 264] on input "300" at bounding box center [387, 260] width 82 height 12
click at [382, 264] on input "300" at bounding box center [387, 260] width 82 height 12
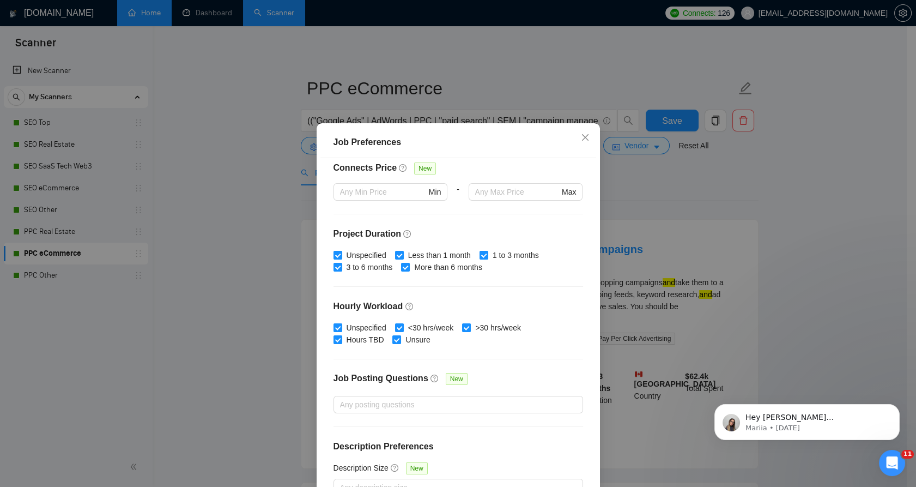
scroll to position [273, 0]
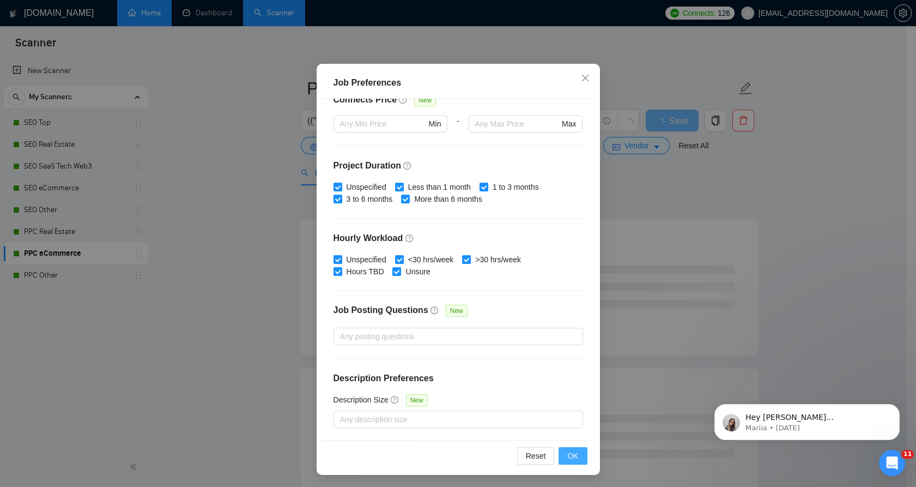
type input "500"
click at [575, 449] on div "Reset OK" at bounding box center [458, 455] width 276 height 31
click at [574, 450] on button "OK" at bounding box center [572, 455] width 28 height 17
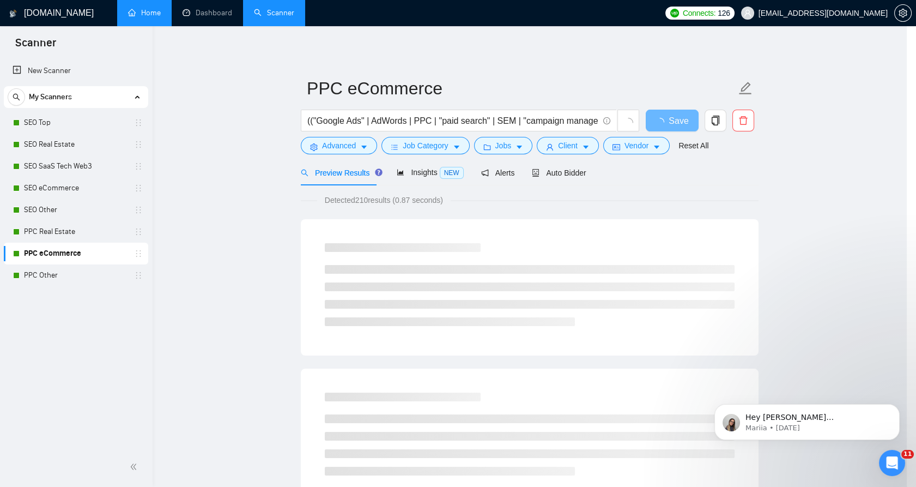
scroll to position [2, 0]
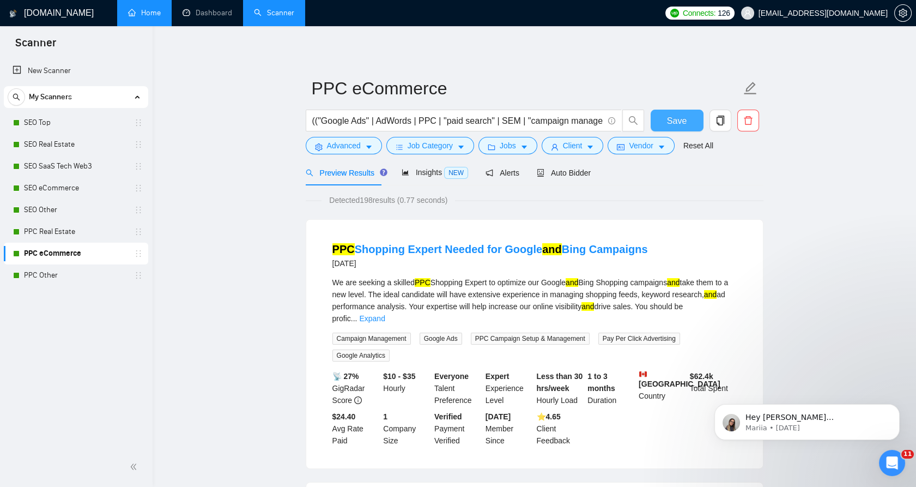
click at [675, 118] on span "Save" at bounding box center [677, 121] width 20 height 14
click at [93, 270] on link "PPC Other" at bounding box center [76, 275] width 104 height 22
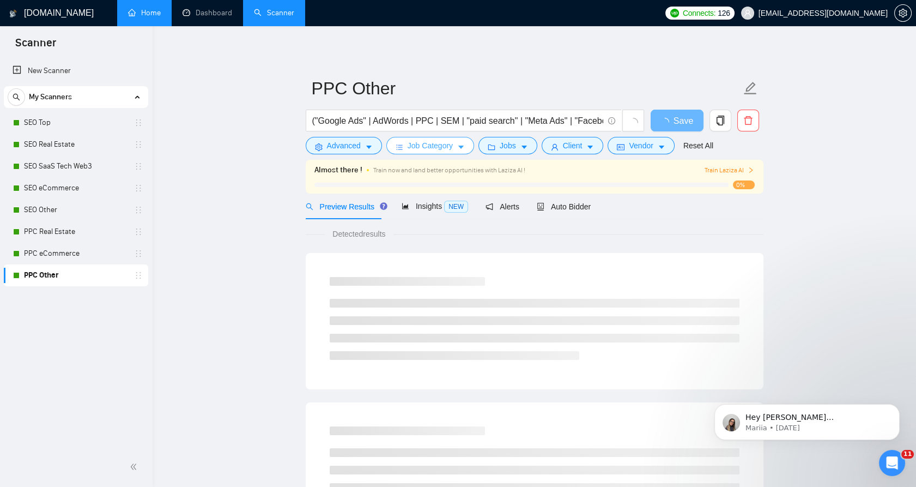
click at [453, 148] on button "Job Category" at bounding box center [430, 145] width 88 height 17
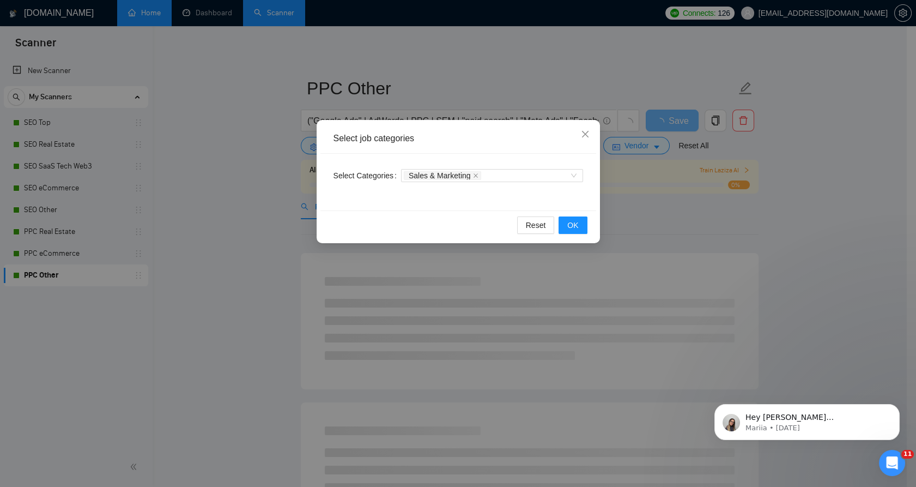
click at [671, 161] on div "Select job categories Select Categories Sales & Marketing Reset OK" at bounding box center [458, 243] width 916 height 487
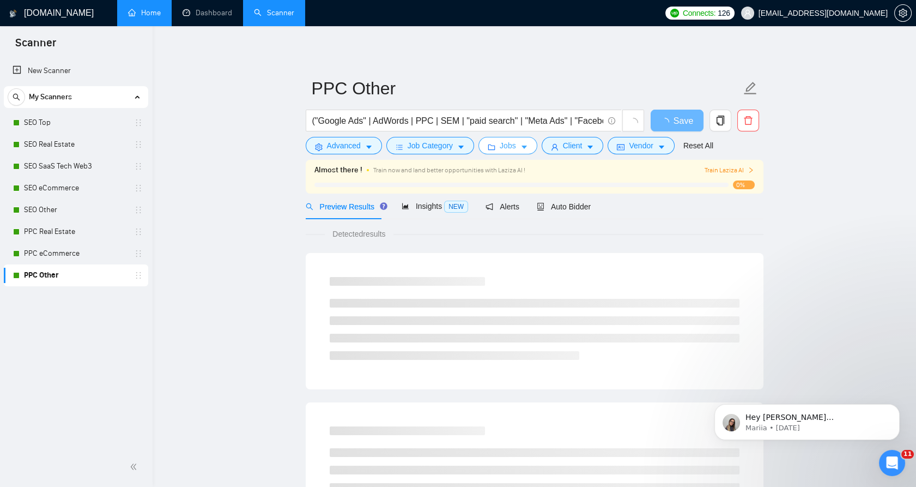
click at [483, 144] on button "Jobs" at bounding box center [507, 145] width 59 height 17
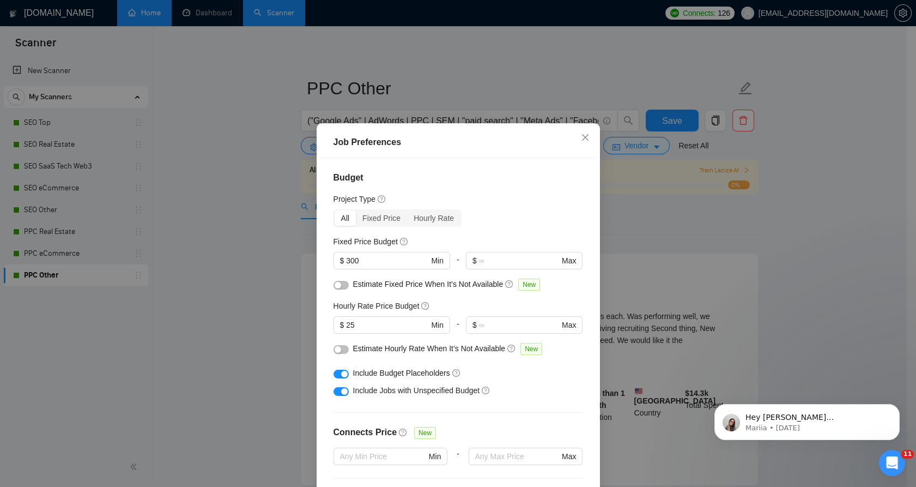
click at [362, 250] on div "Fixed Price Budget $ 300 Min - $ Max" at bounding box center [458, 256] width 250 height 42
click at [362, 256] on span "$ 300 Min" at bounding box center [391, 260] width 116 height 17
click at [365, 259] on input "300" at bounding box center [387, 260] width 82 height 12
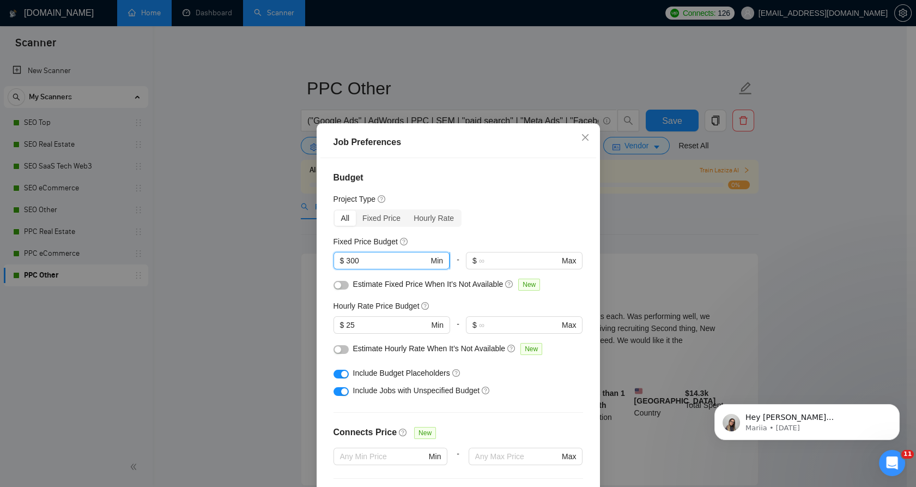
click at [365, 259] on input "300" at bounding box center [387, 260] width 82 height 12
type input "500"
click at [641, 227] on div "Job Preferences Budget Project Type All Fixed Price Hourly Rate Fixed Price Bud…" at bounding box center [458, 243] width 916 height 487
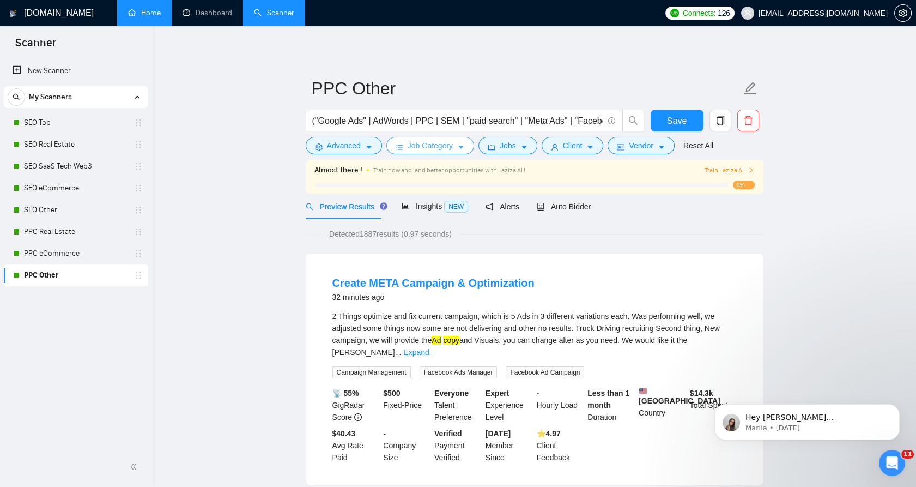
click at [441, 153] on button "Job Category" at bounding box center [430, 145] width 88 height 17
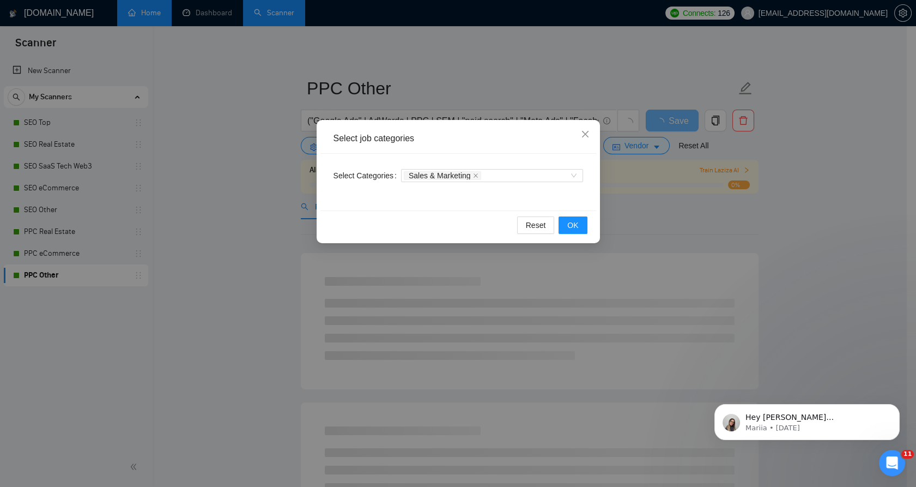
drag, startPoint x: 639, startPoint y: 207, endPoint x: 634, endPoint y: 204, distance: 5.6
click at [640, 206] on div "Select job categories Select Categories Sales & Marketing Reset OK" at bounding box center [458, 243] width 916 height 487
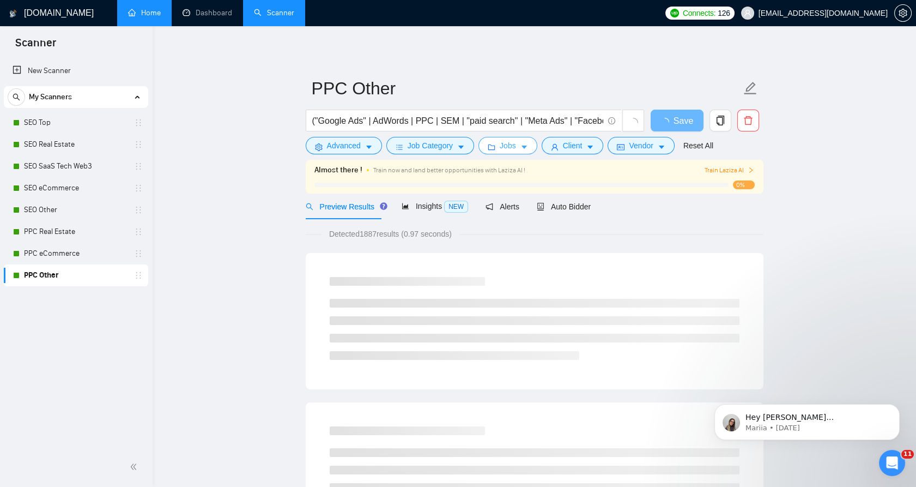
click at [520, 150] on icon "caret-down" at bounding box center [524, 147] width 8 height 8
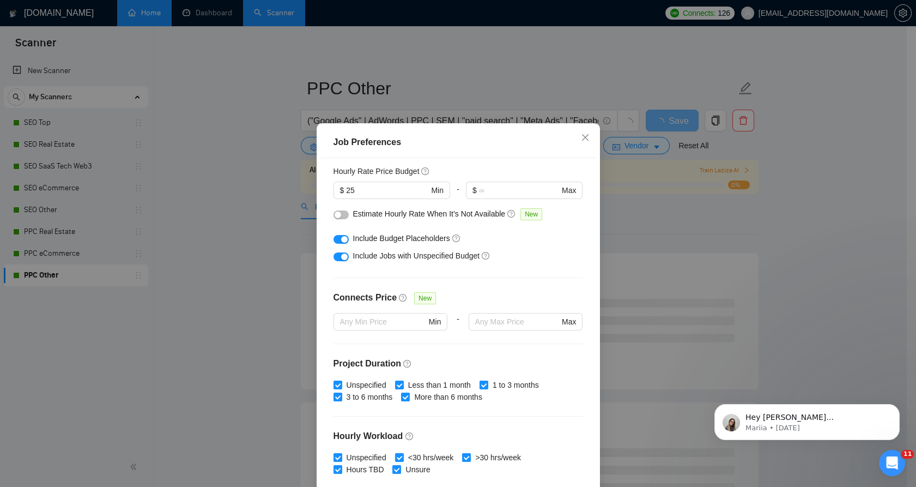
scroll to position [273, 0]
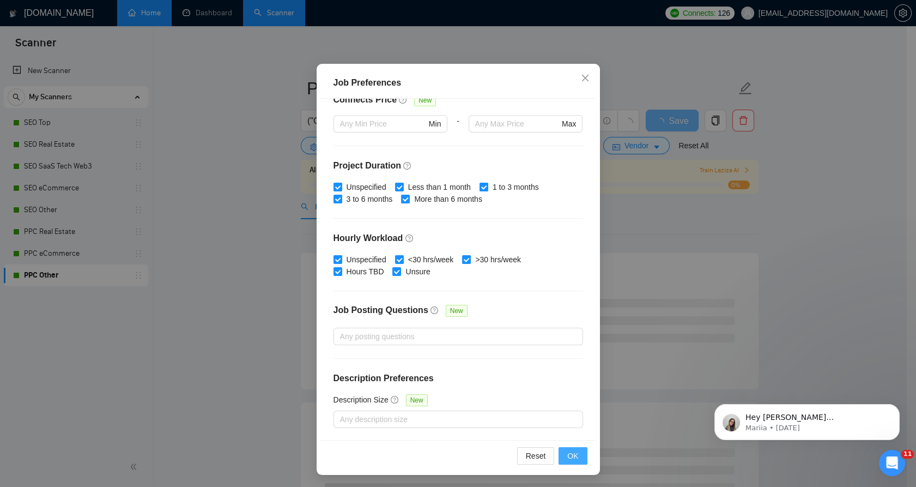
click at [570, 450] on span "OK" at bounding box center [572, 456] width 11 height 12
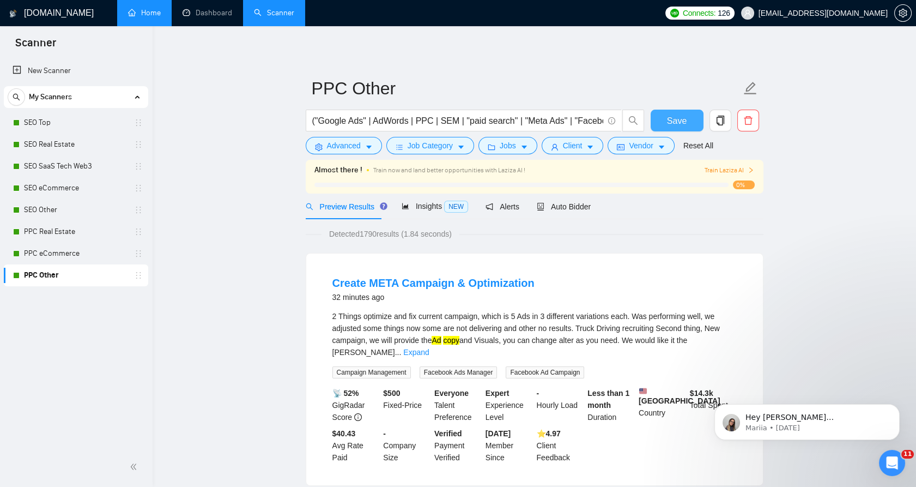
click at [675, 119] on span "Save" at bounding box center [677, 121] width 20 height 14
